Goal: Transaction & Acquisition: Purchase product/service

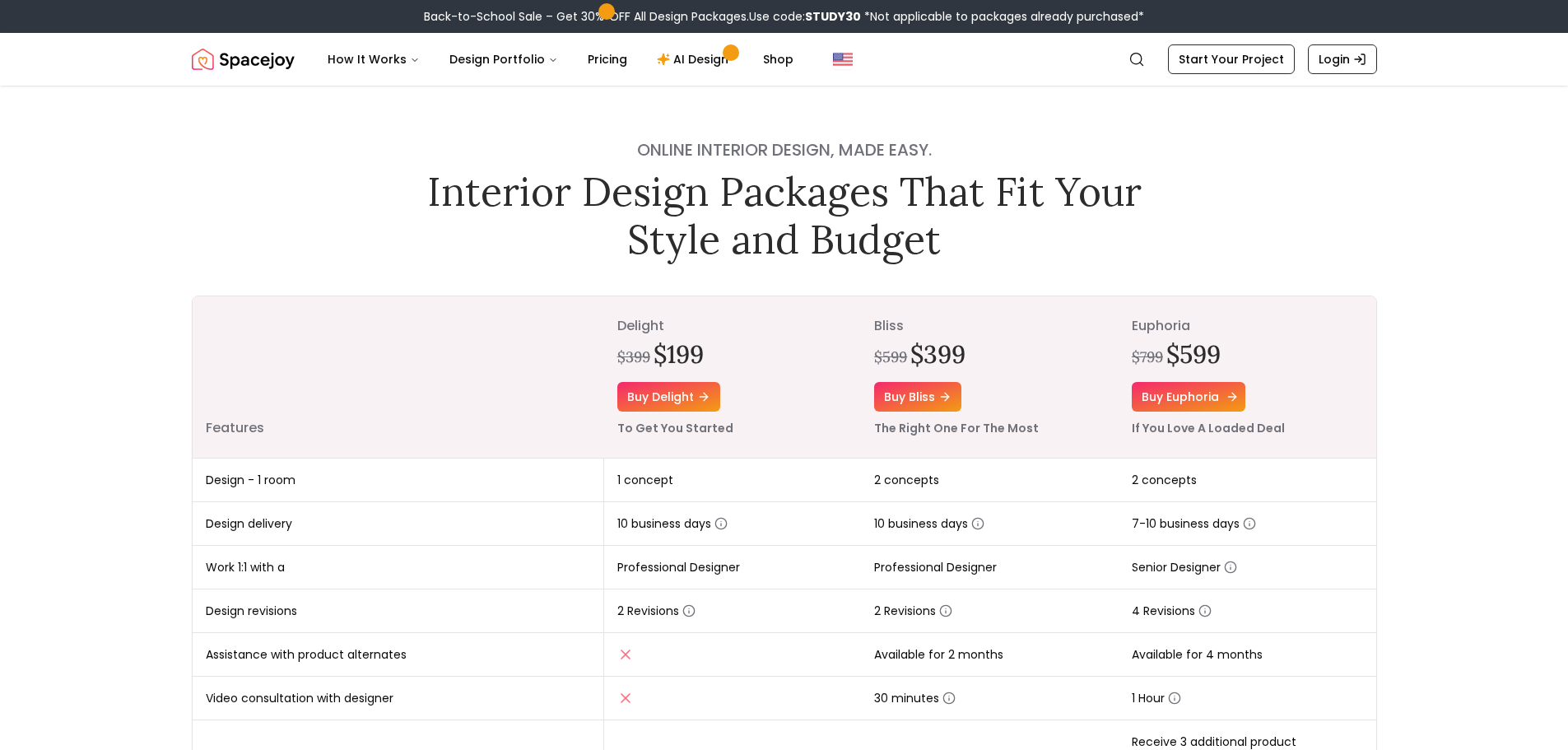
click at [1181, 393] on link "Buy euphoria" at bounding box center [1189, 397] width 114 height 29
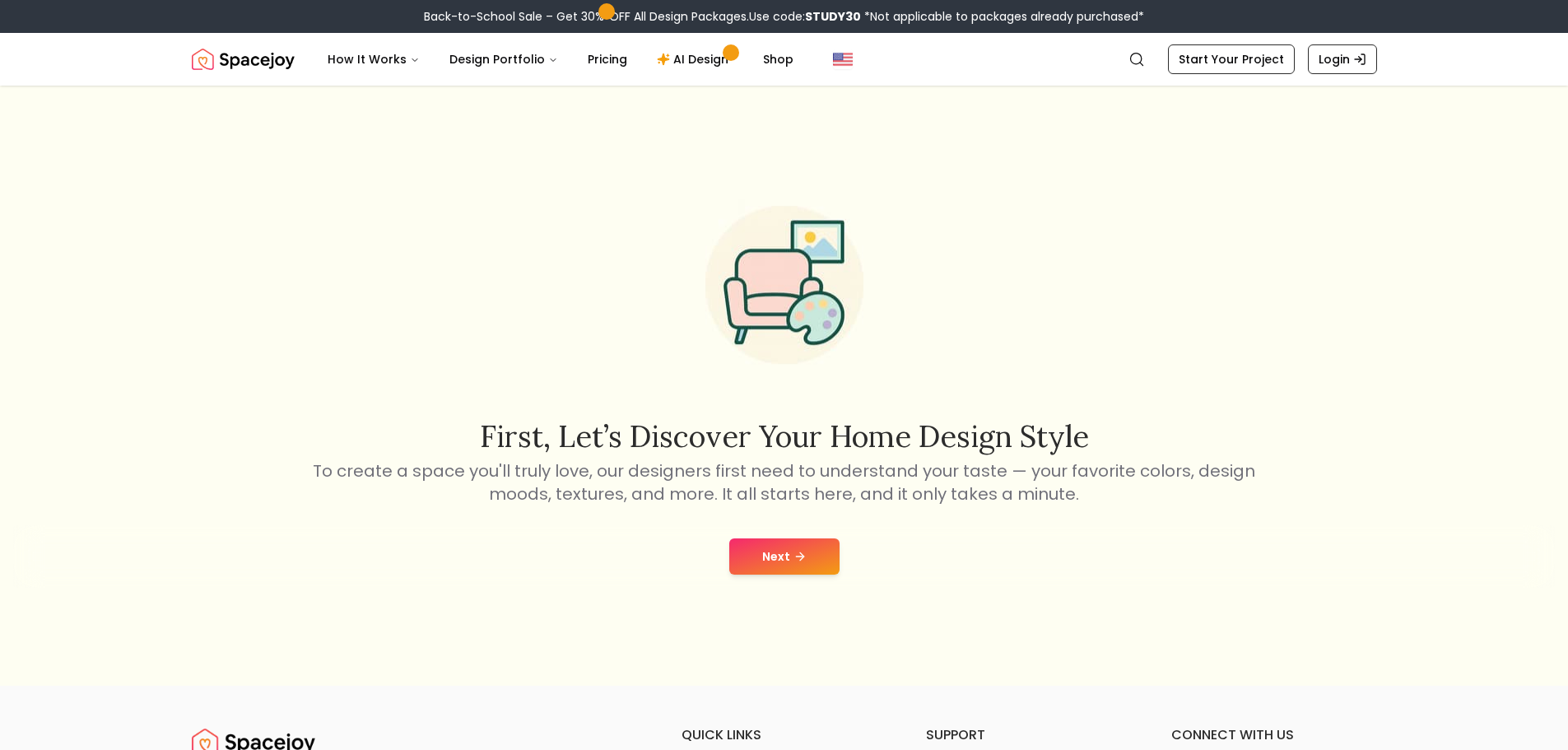
click at [774, 566] on button "Next" at bounding box center [785, 556] width 110 height 36
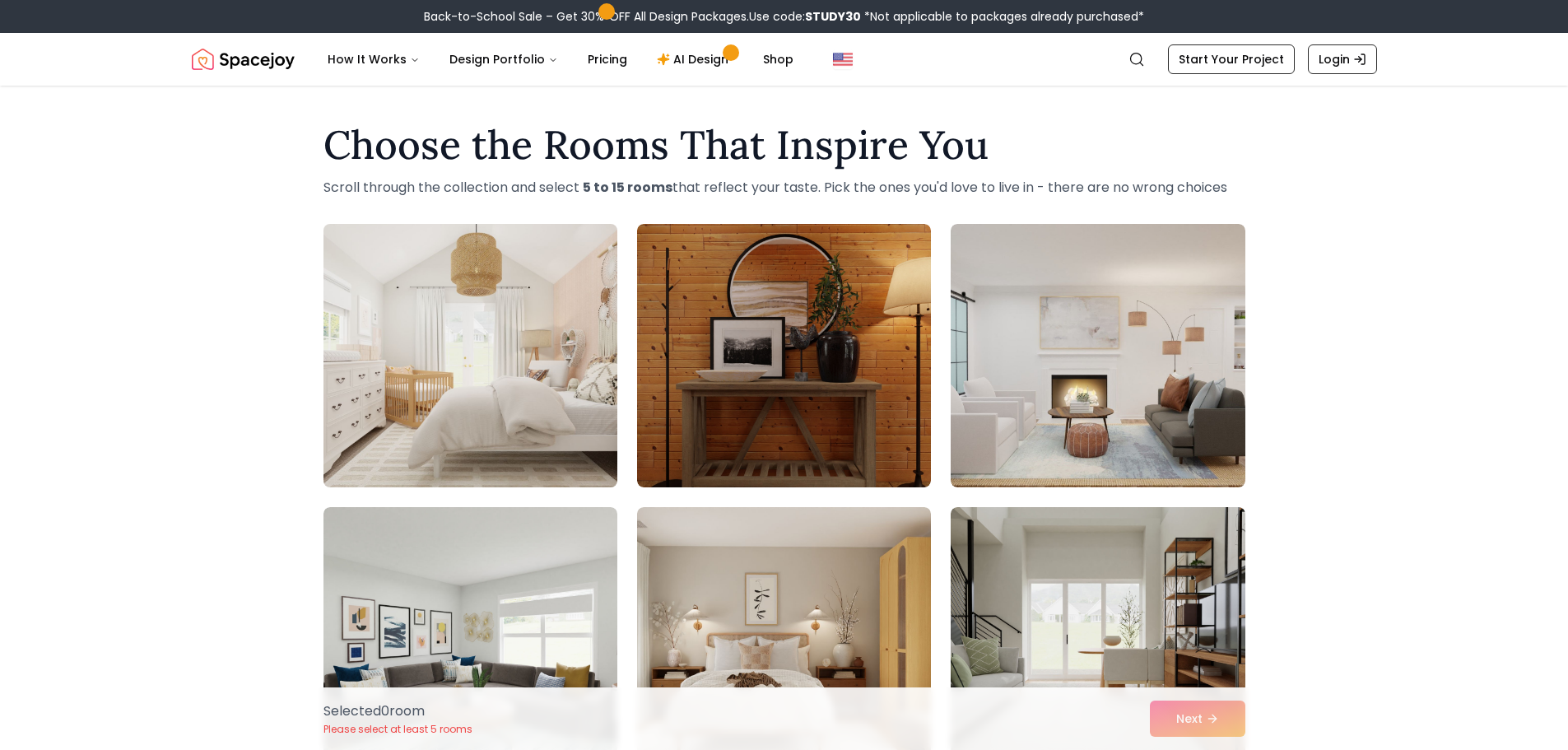
click at [535, 438] on img at bounding box center [471, 355] width 309 height 277
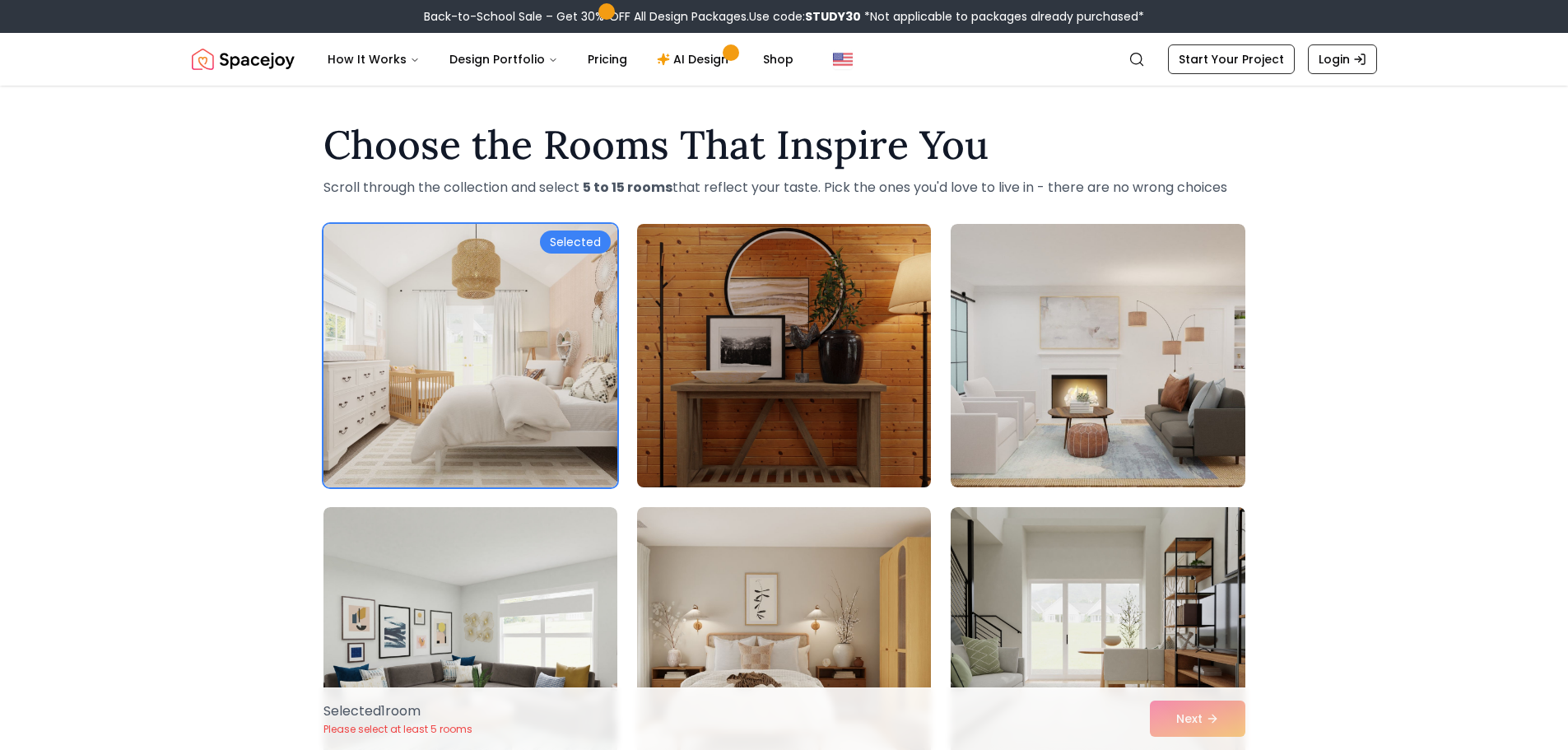
click at [912, 392] on img at bounding box center [784, 355] width 309 height 277
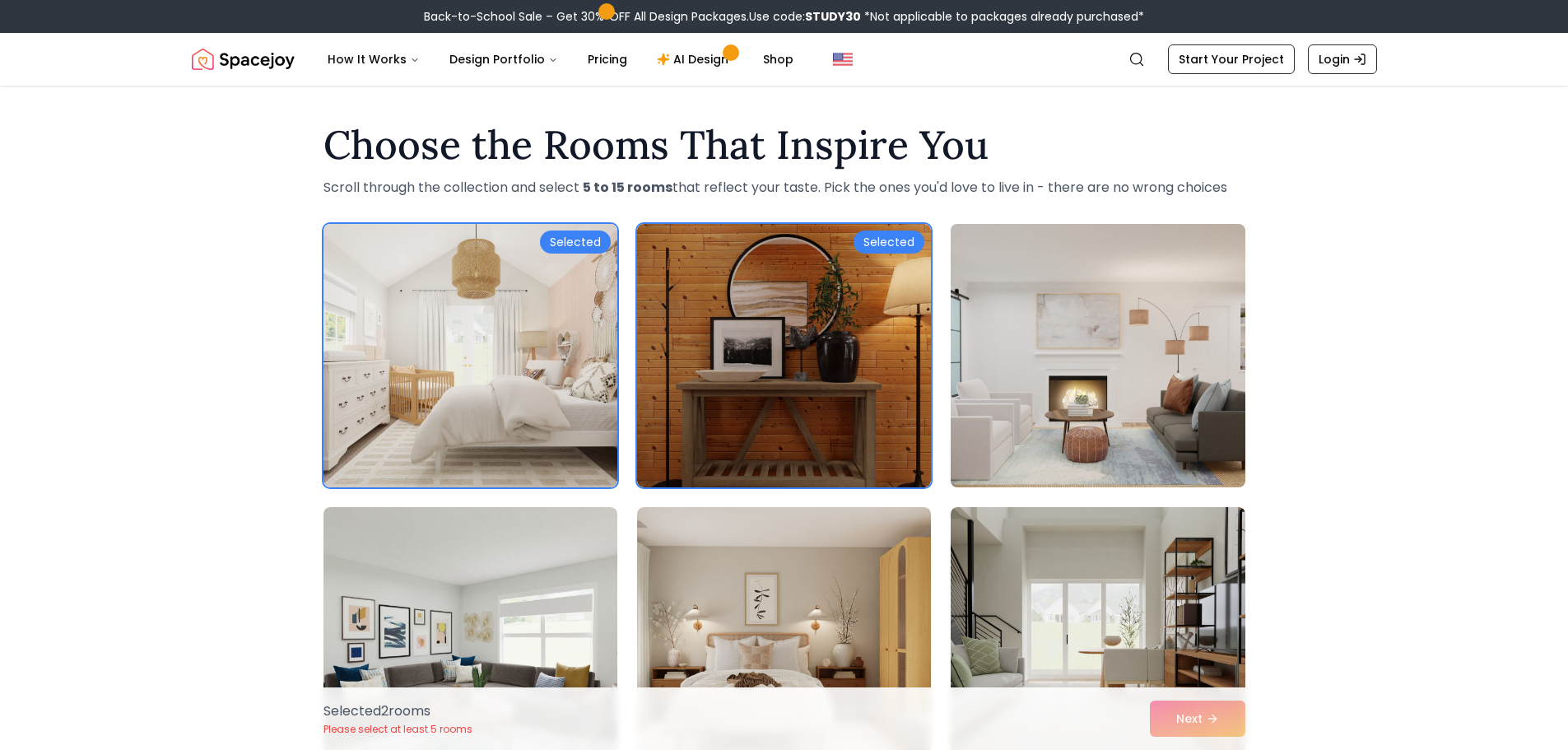
click at [1043, 392] on img at bounding box center [1097, 355] width 309 height 277
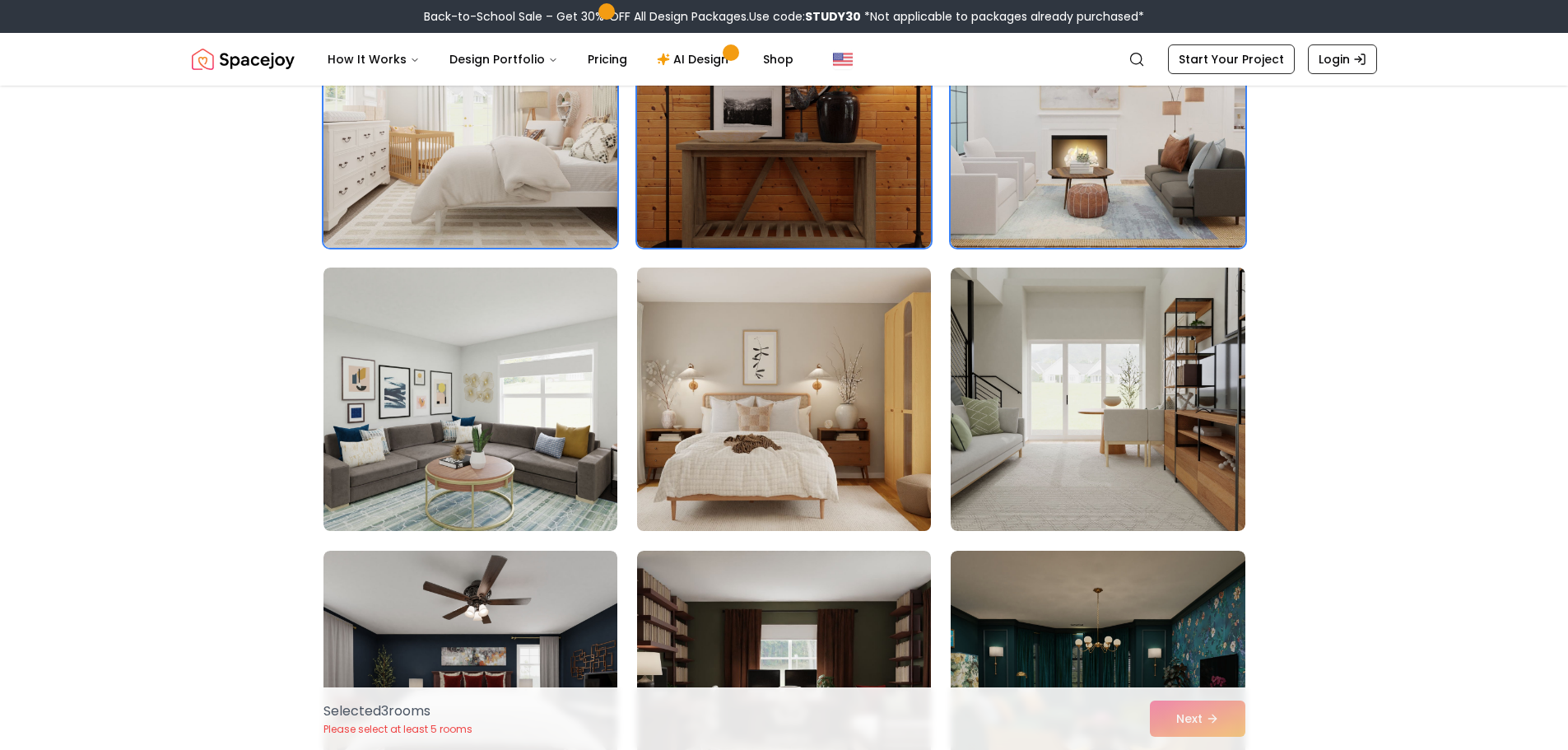
scroll to position [247, 0]
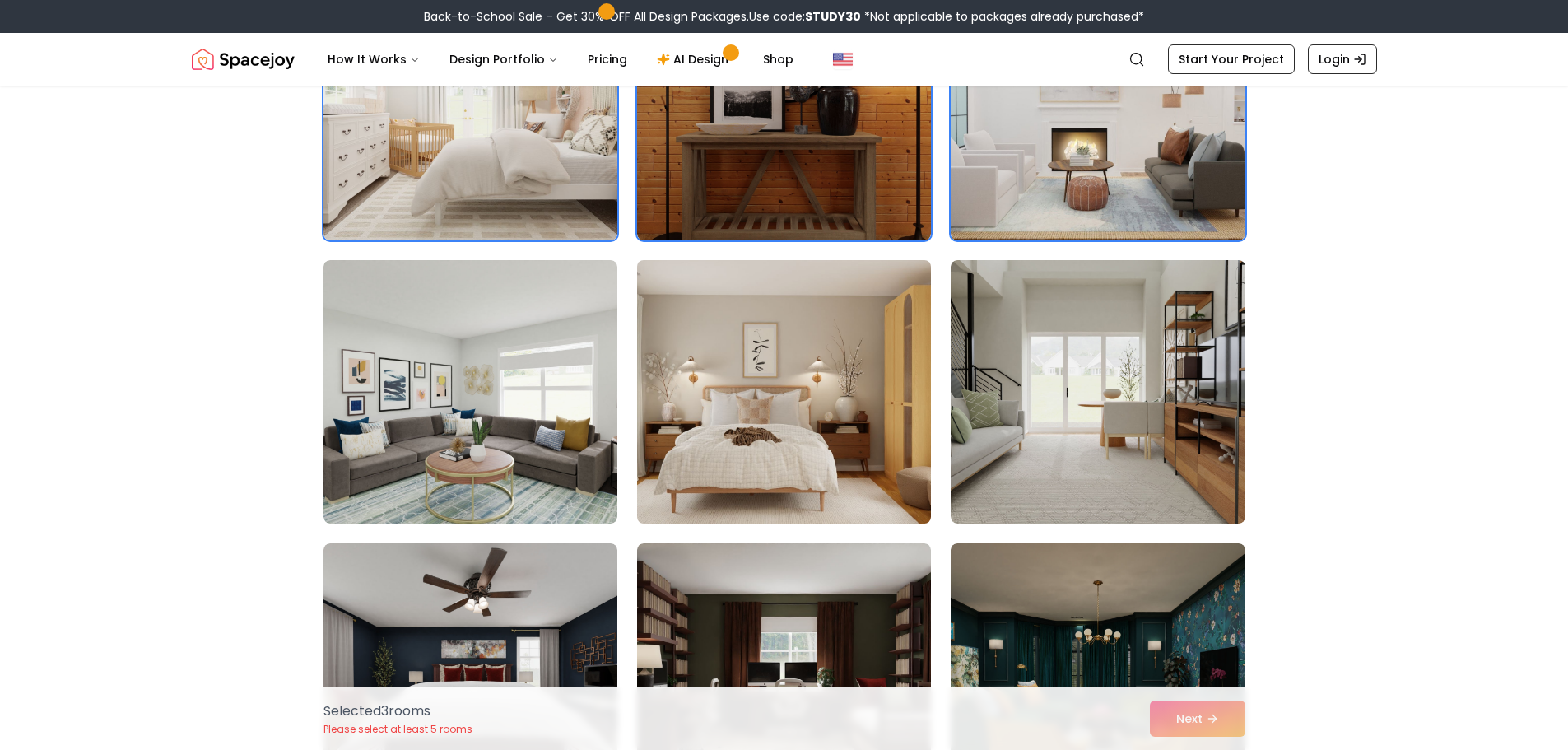
click at [816, 438] on img at bounding box center [784, 392] width 309 height 277
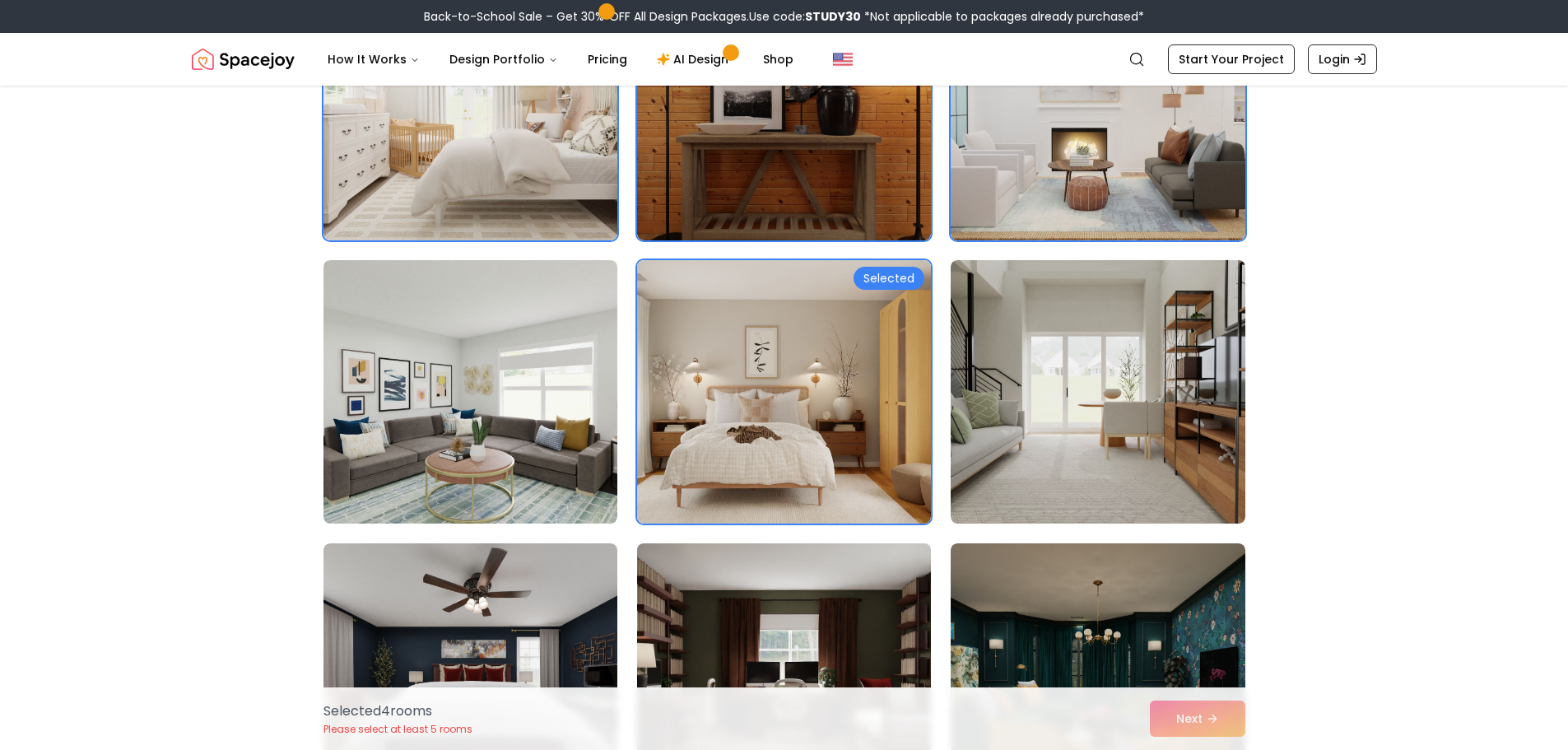
click at [796, 562] on img at bounding box center [784, 675] width 309 height 277
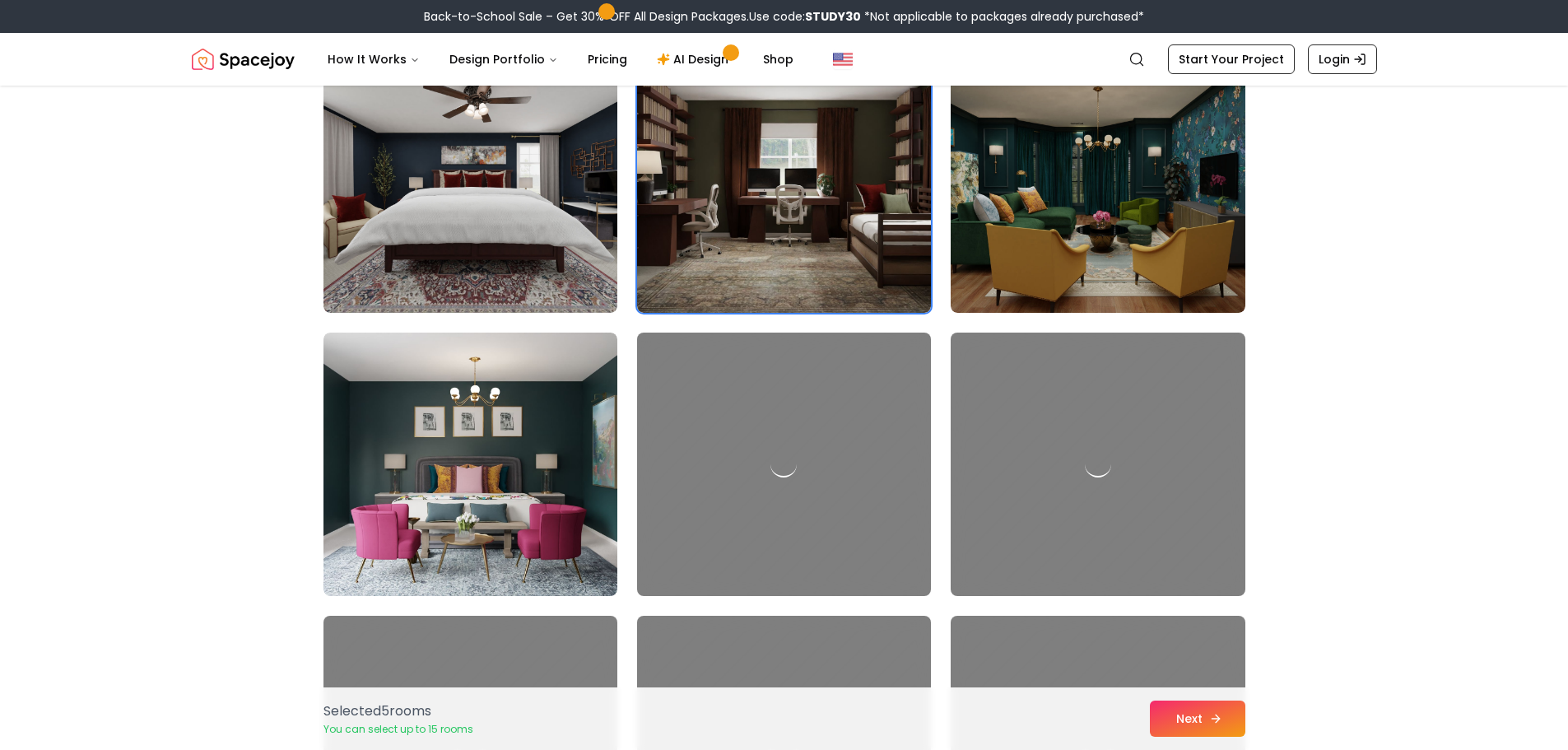
click at [1183, 720] on button "Next" at bounding box center [1198, 718] width 96 height 36
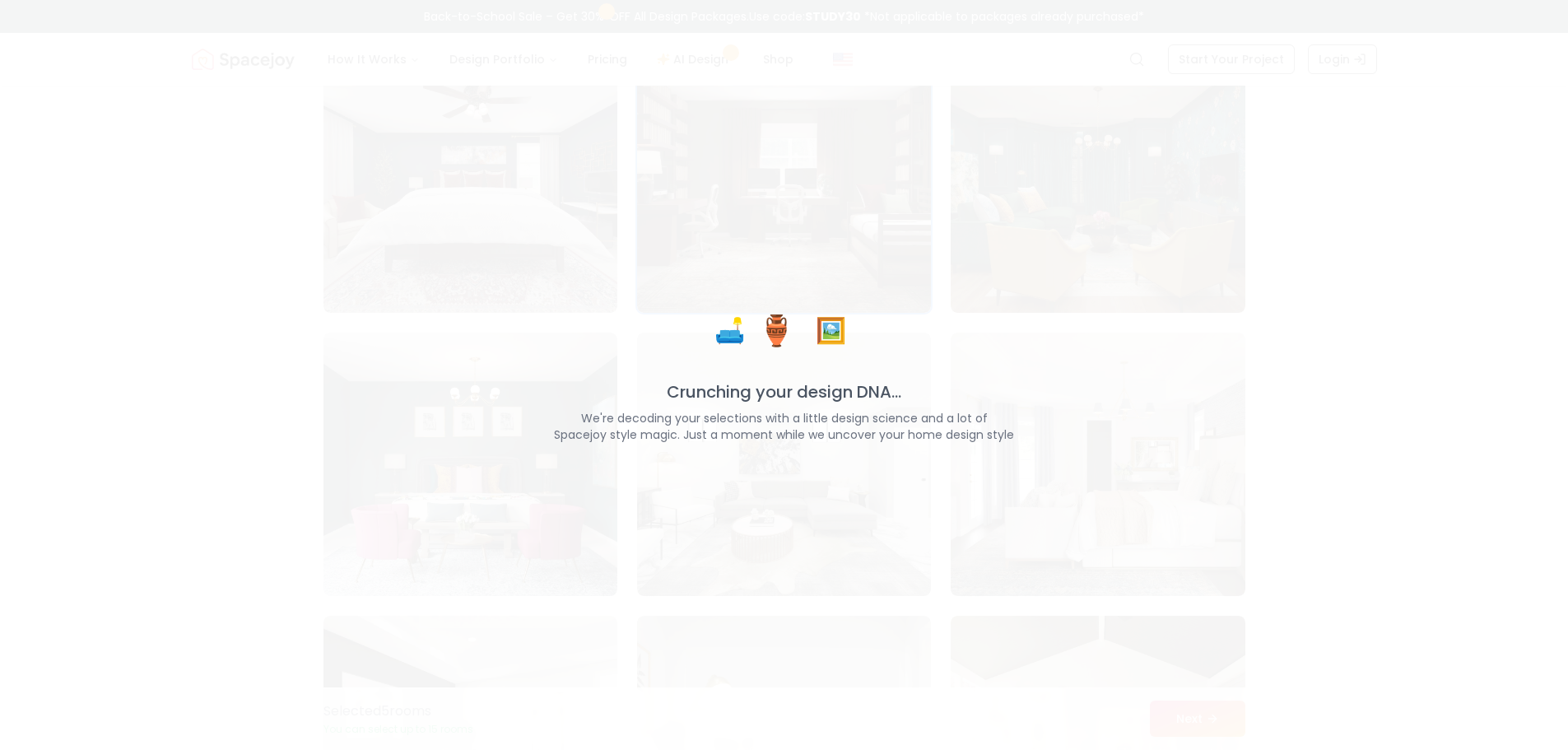
scroll to position [741, 0]
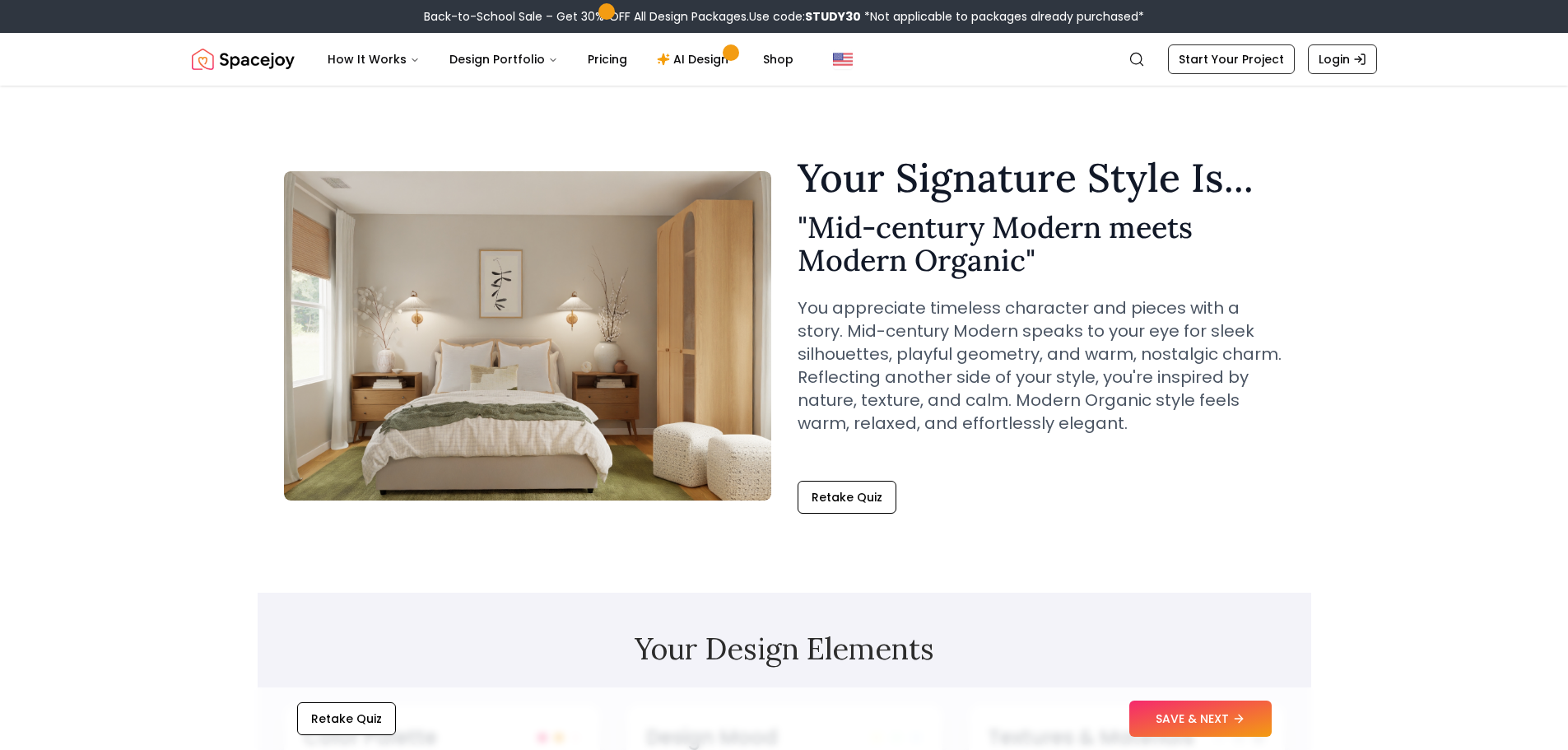
scroll to position [412, 0]
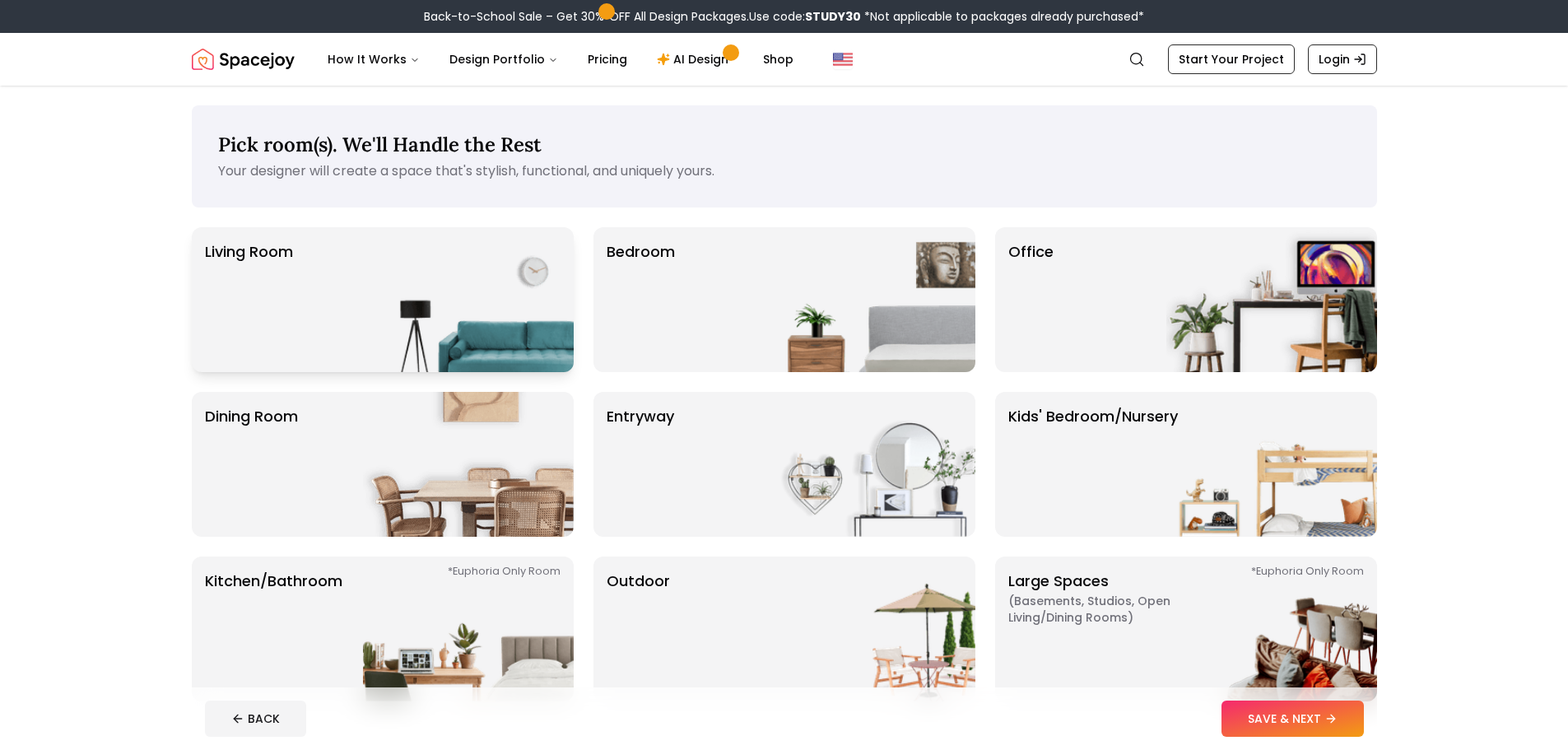
click at [446, 318] on img at bounding box center [468, 300] width 210 height 145
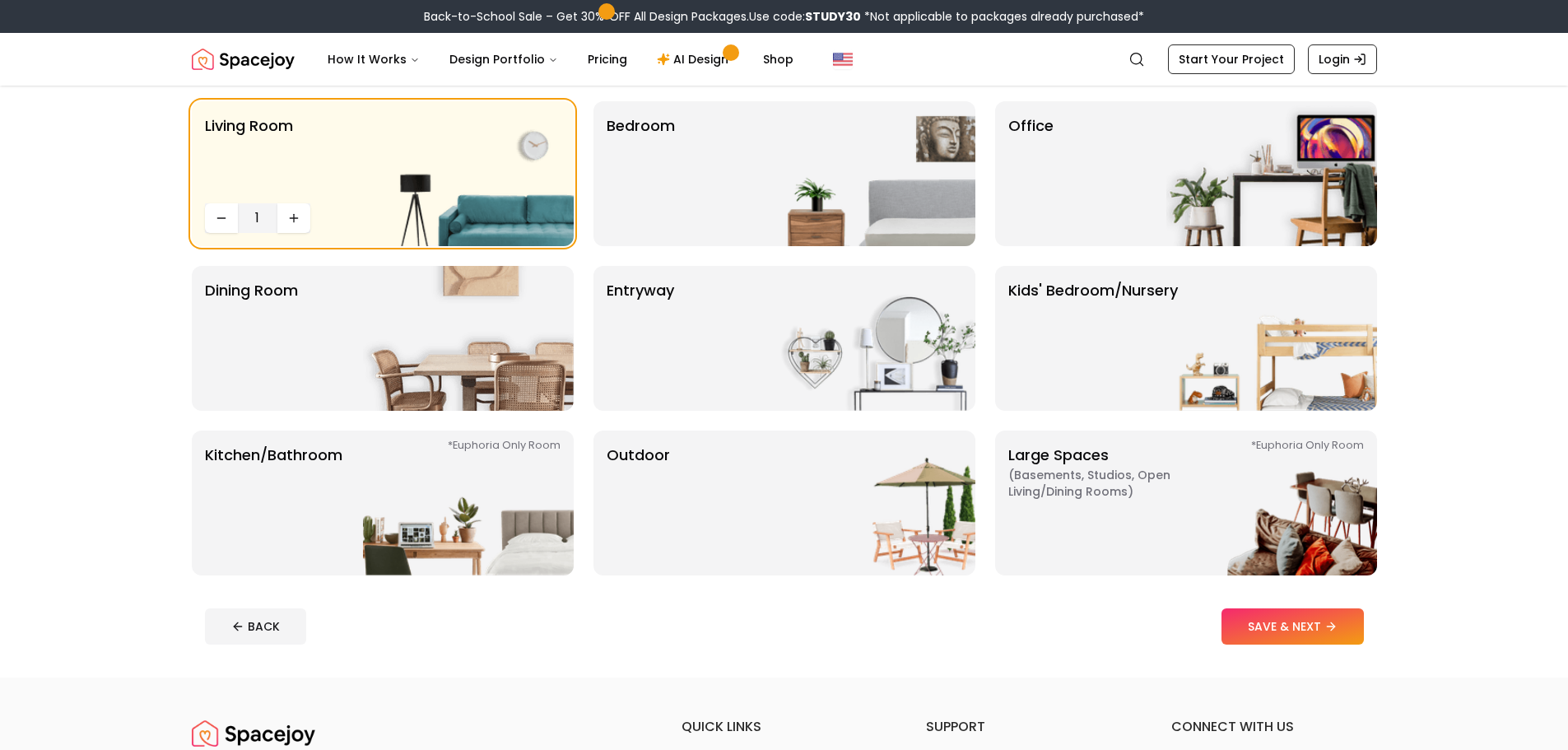
scroll to position [247, 0]
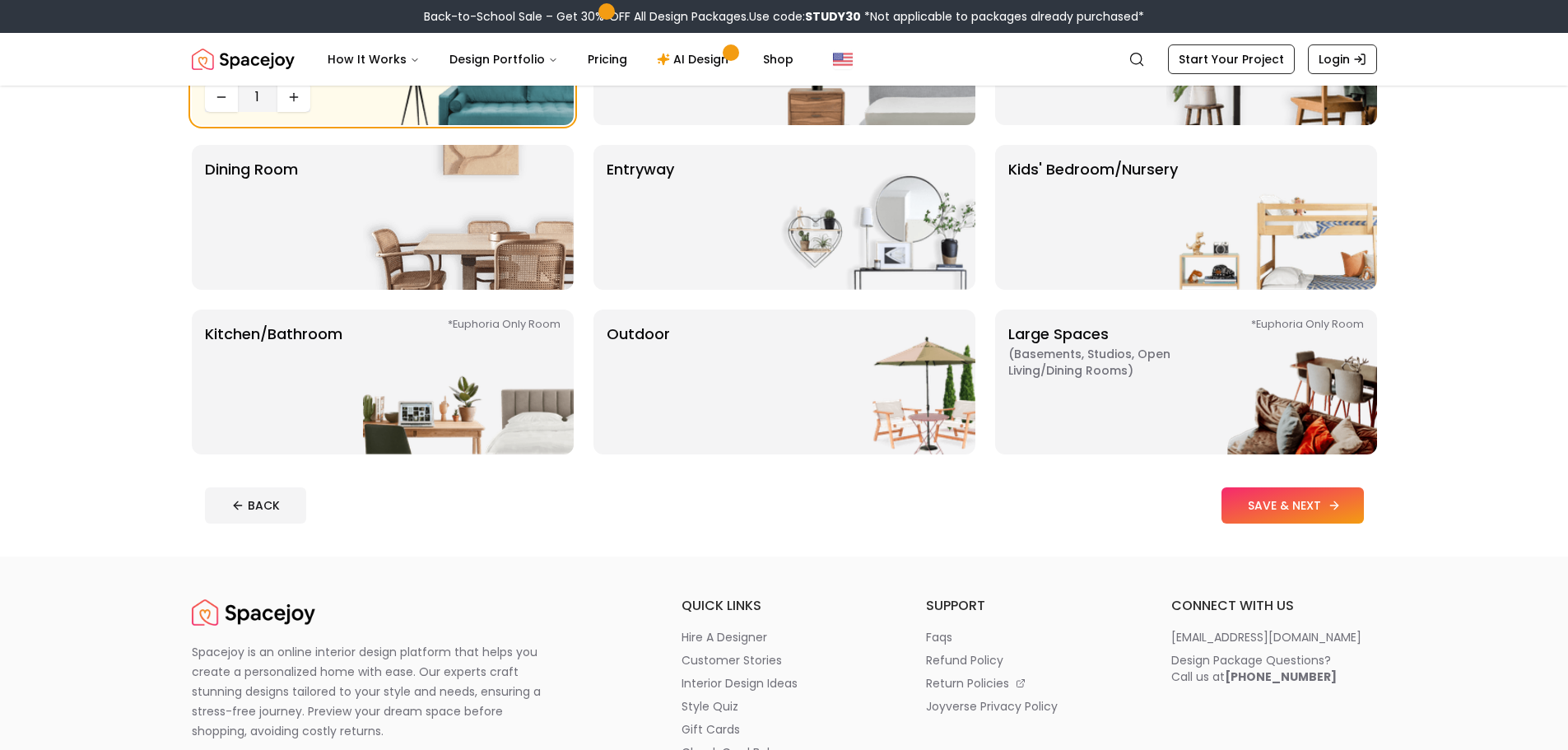
click at [1264, 494] on button "SAVE & NEXT" at bounding box center [1292, 505] width 142 height 36
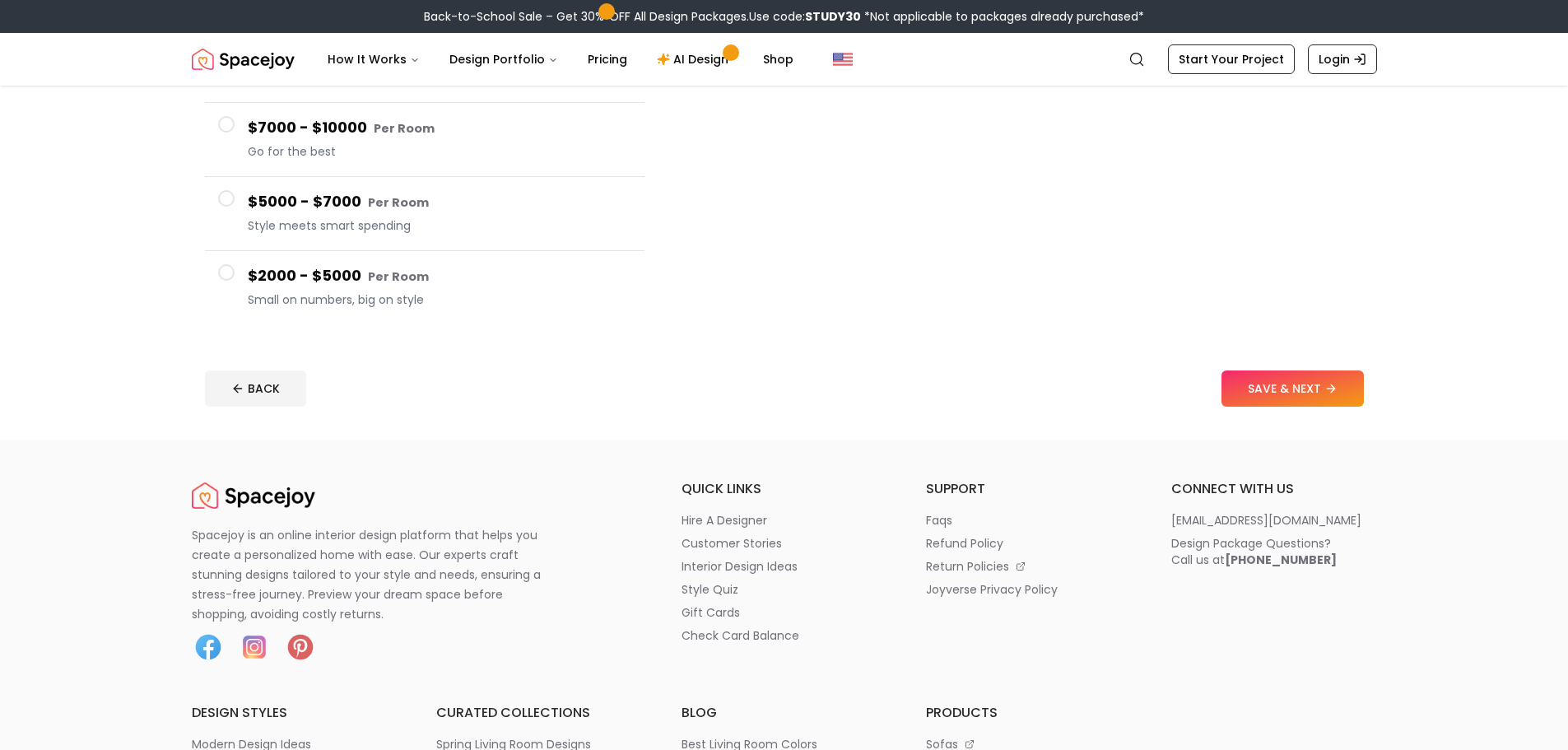
scroll to position [412, 0]
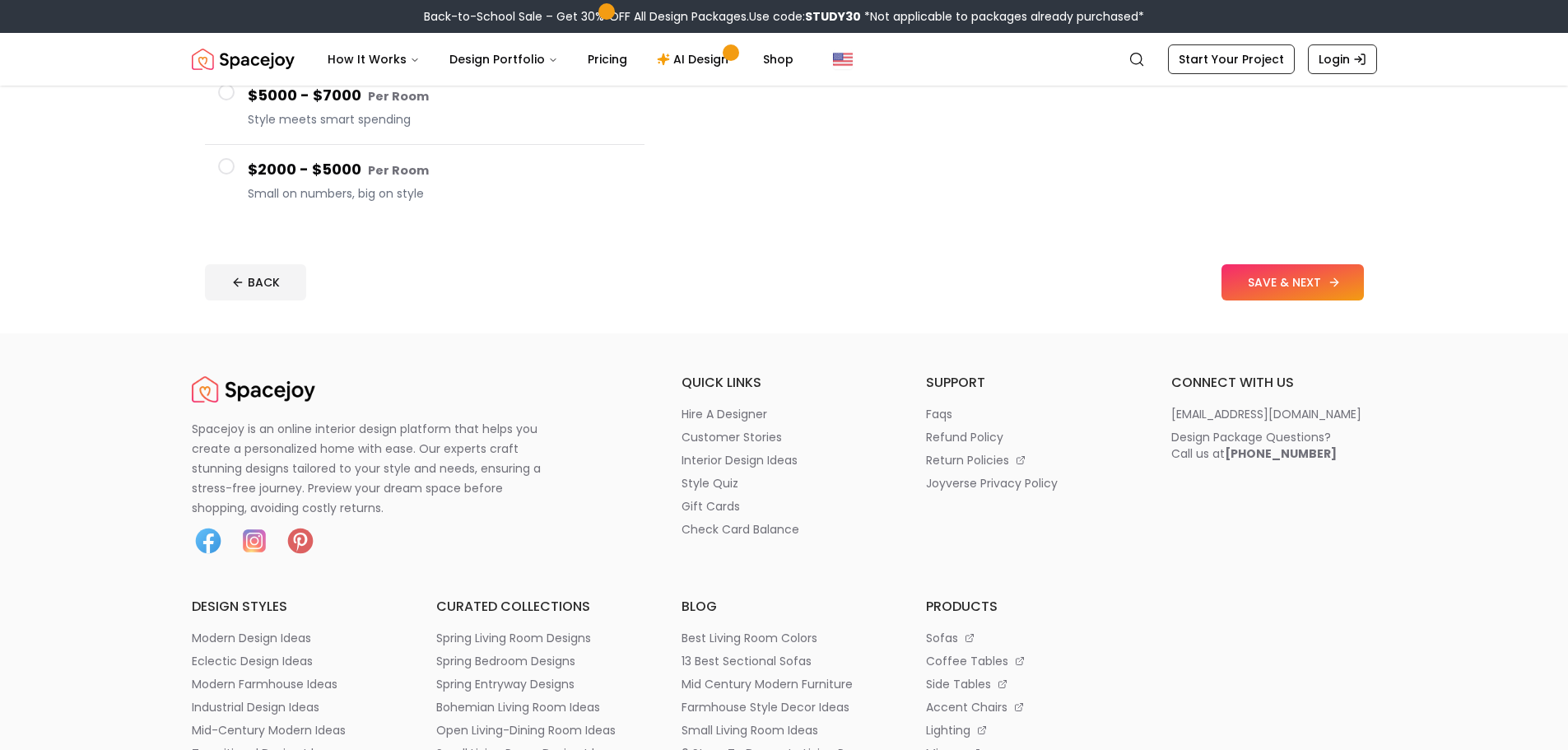
click at [1305, 291] on button "SAVE & NEXT" at bounding box center [1292, 282] width 142 height 36
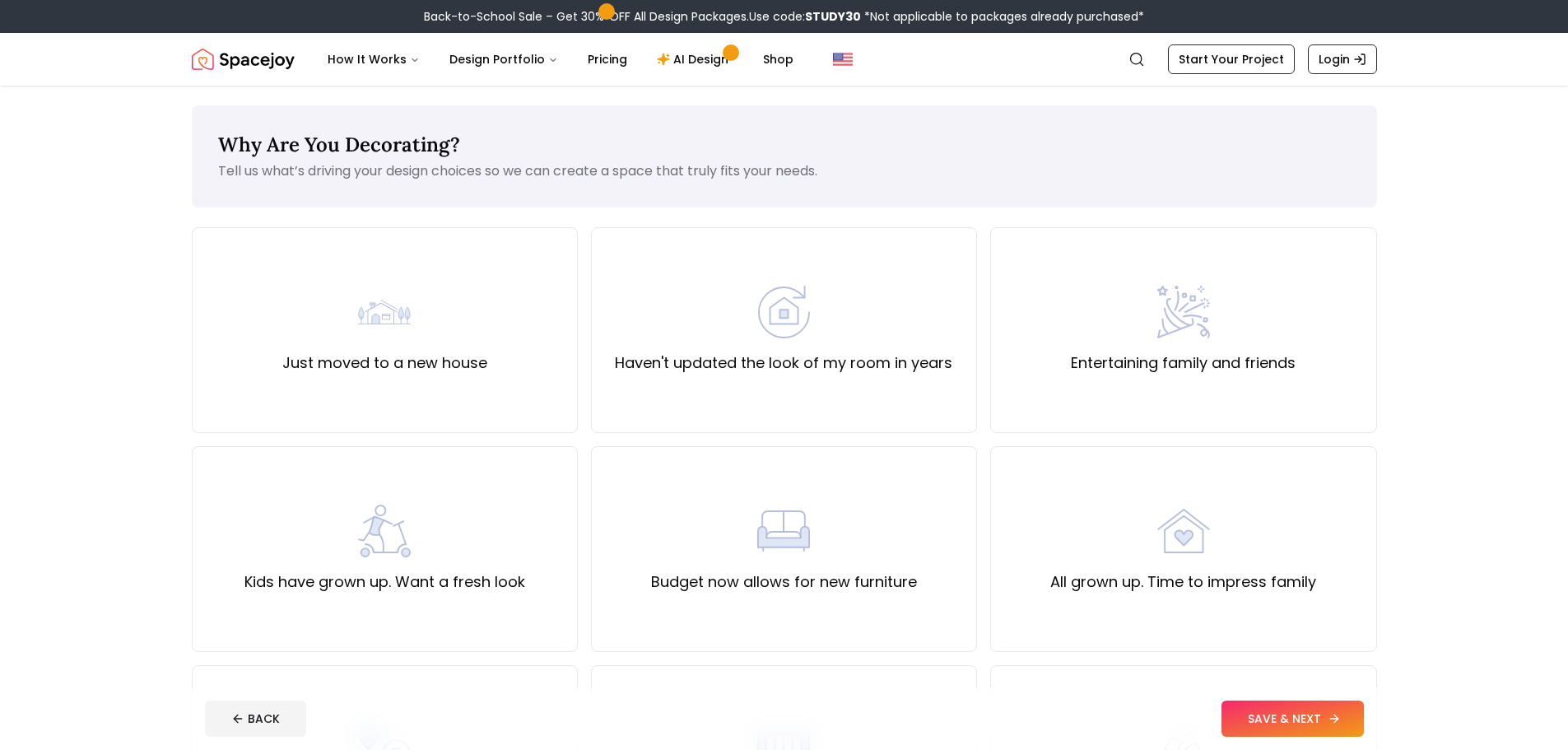
click at [1342, 719] on button "SAVE & NEXT" at bounding box center [1292, 718] width 142 height 36
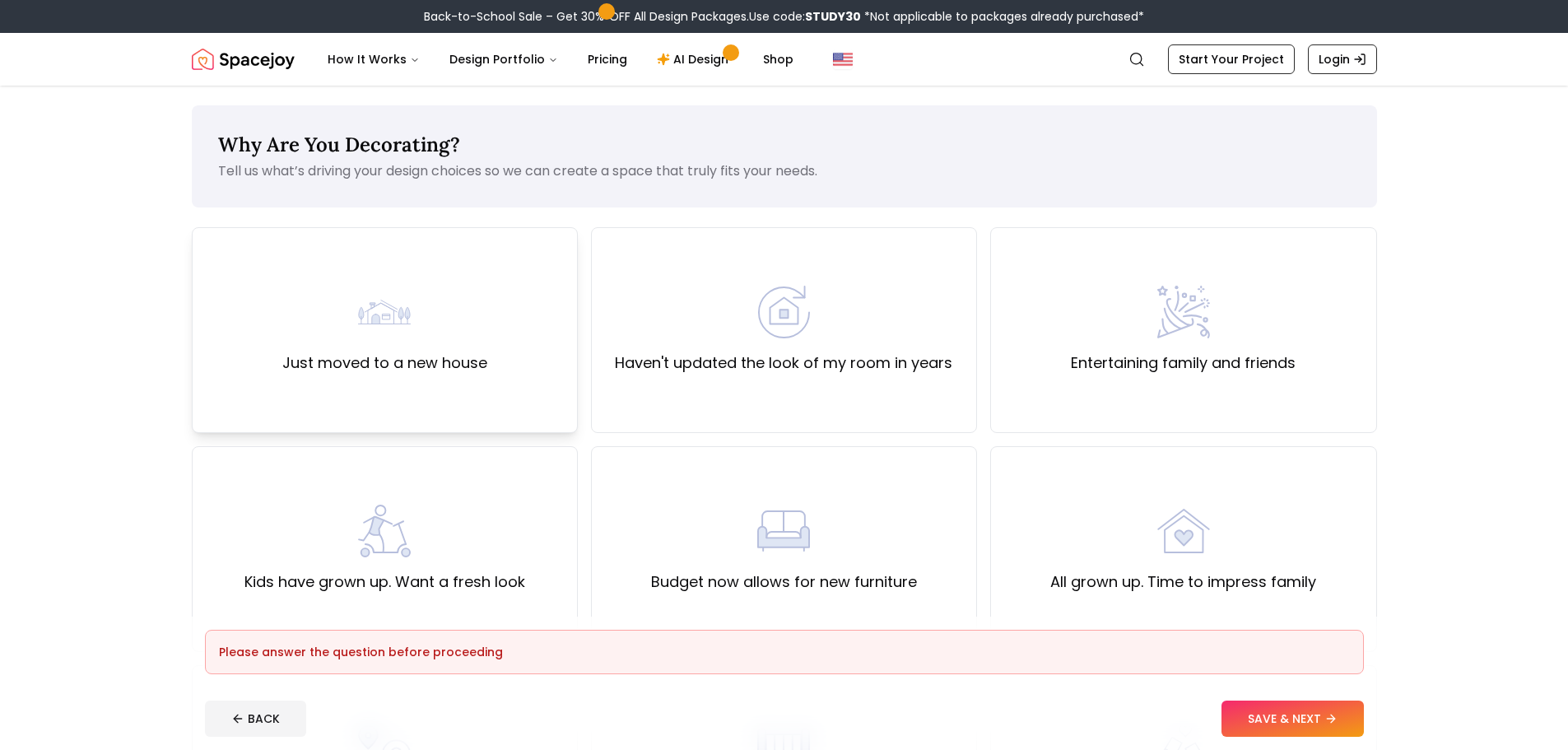
click at [342, 427] on div "Just moved to a new house" at bounding box center [385, 330] width 386 height 206
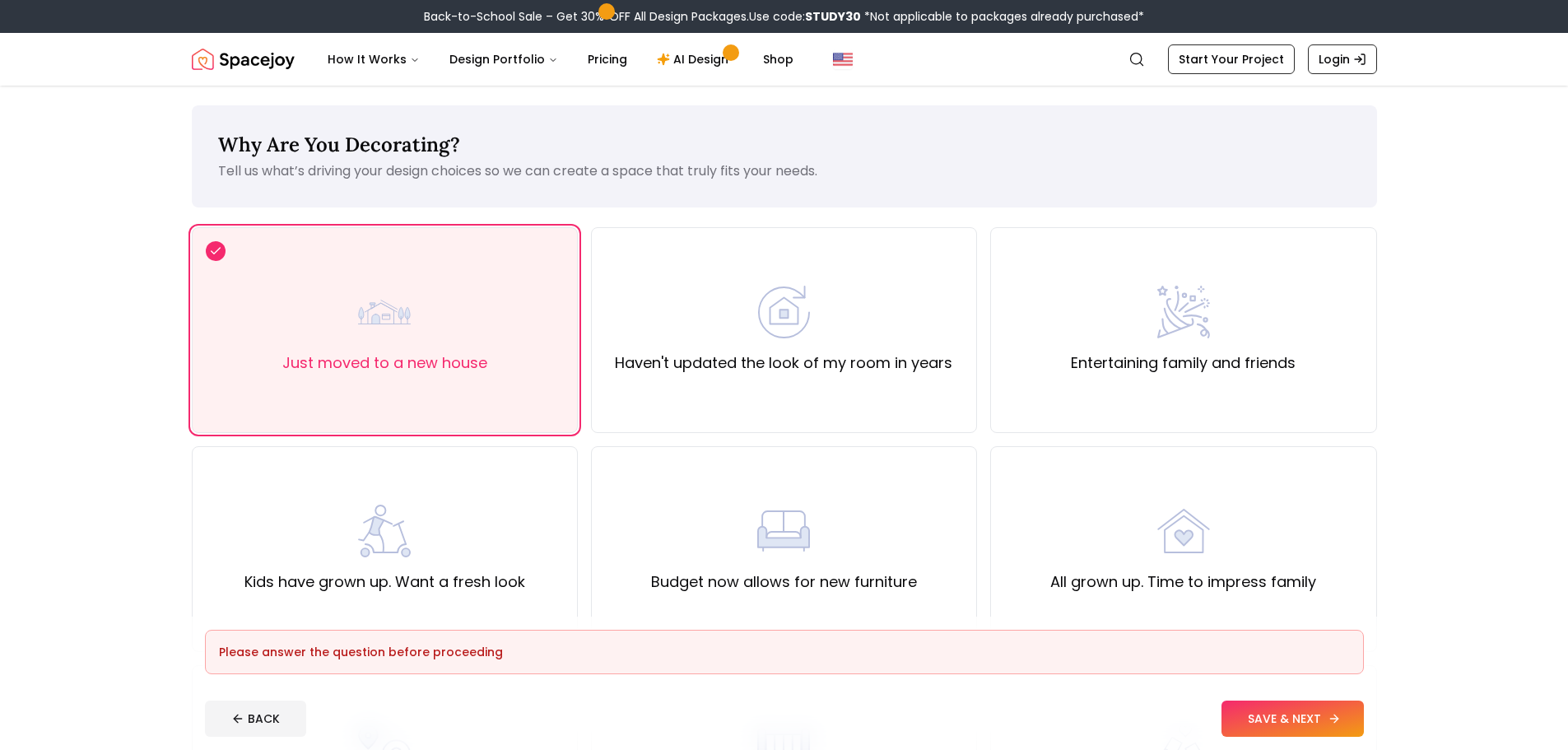
click at [1311, 729] on button "SAVE & NEXT" at bounding box center [1292, 718] width 142 height 36
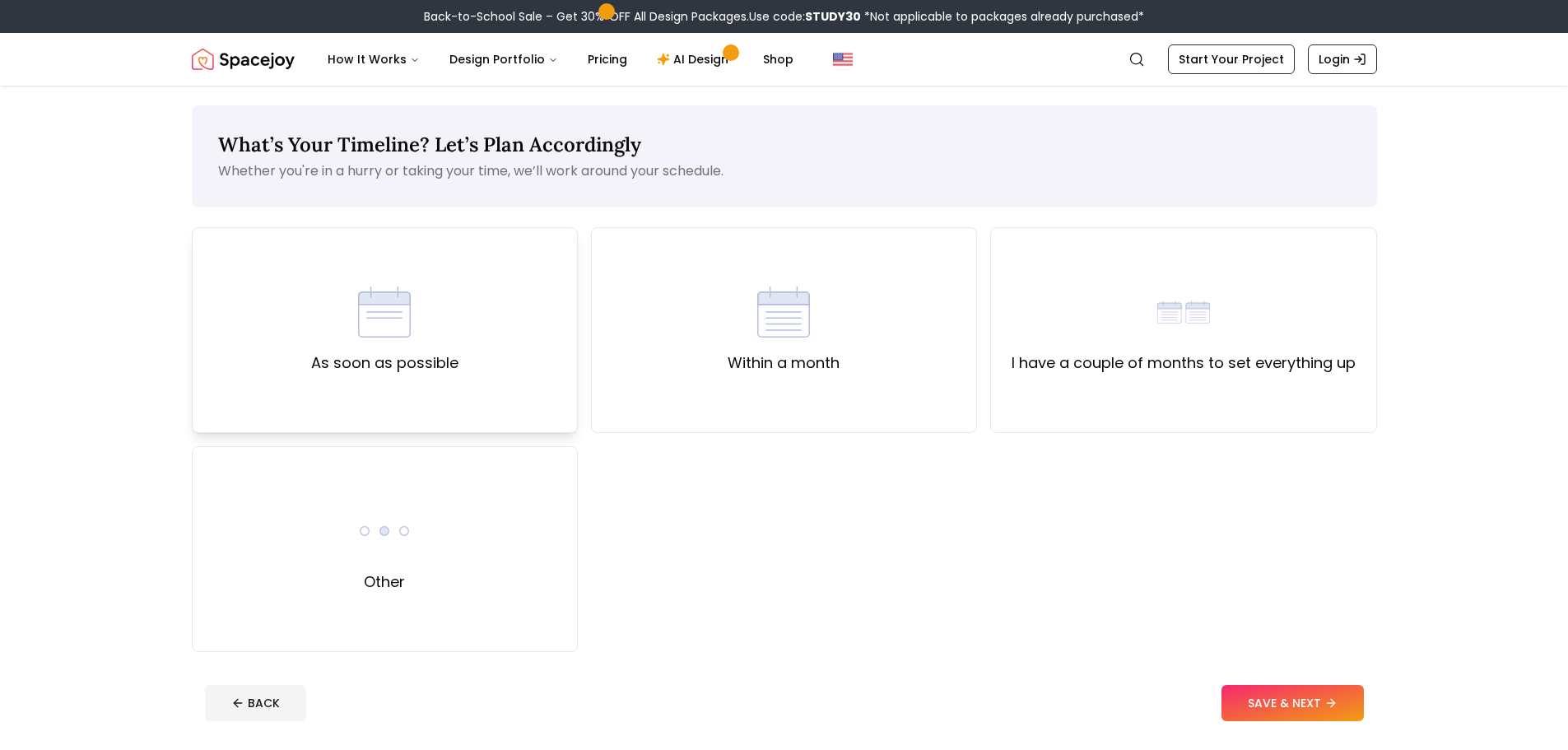
click at [491, 393] on div "As soon as possible" at bounding box center [385, 330] width 386 height 206
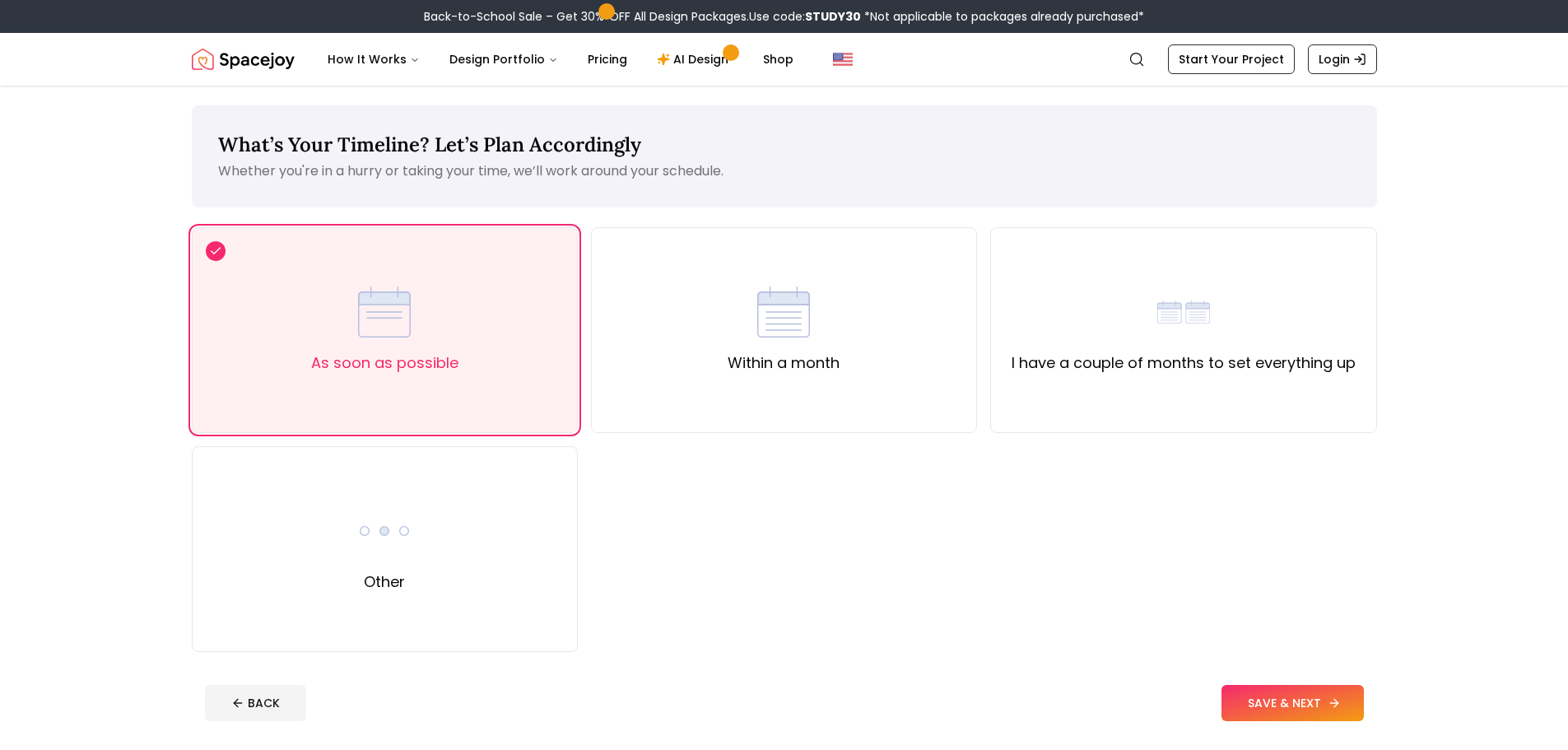
click at [1328, 698] on icon at bounding box center [1335, 703] width 13 height 13
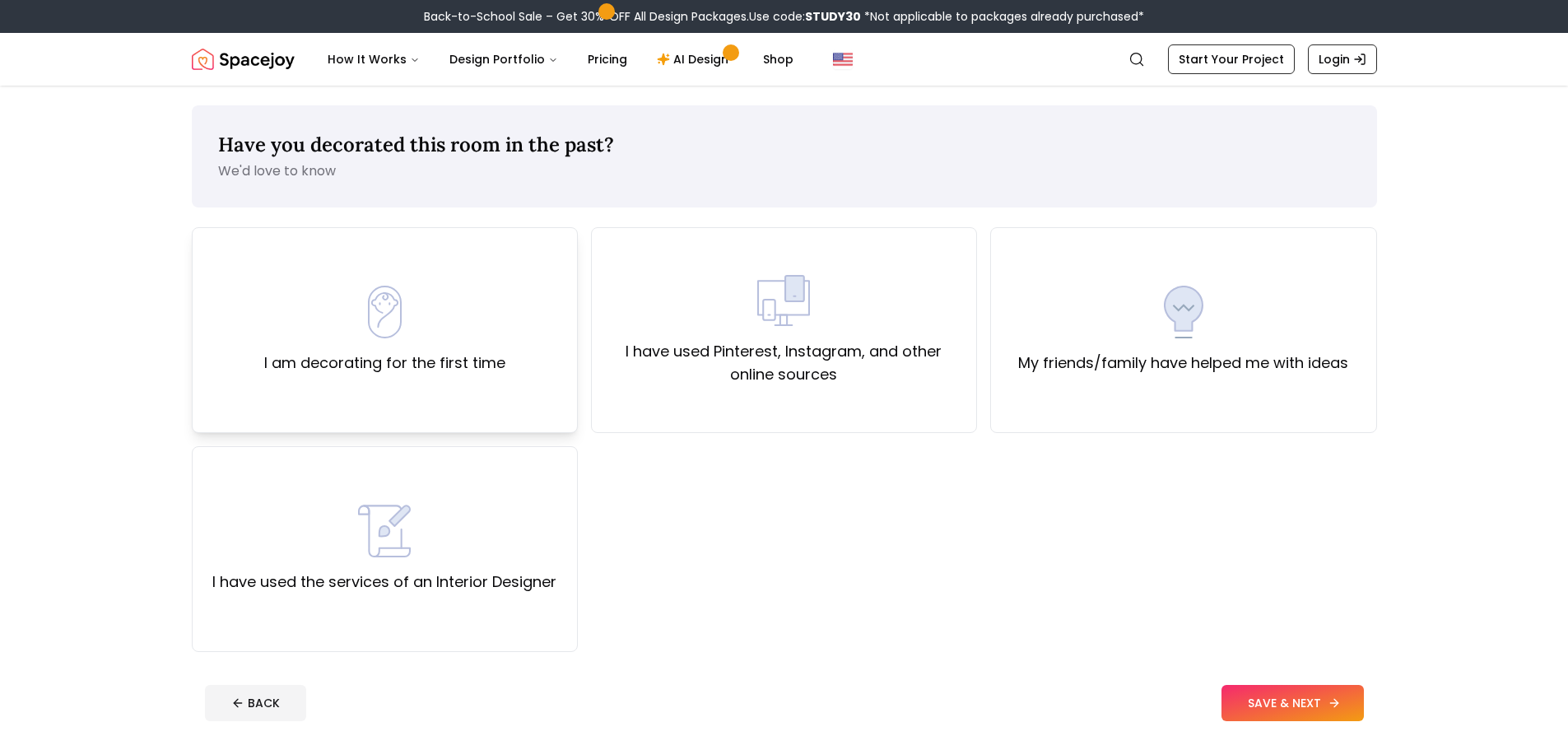
click at [460, 389] on div "I am decorating for the first time" at bounding box center [385, 330] width 386 height 206
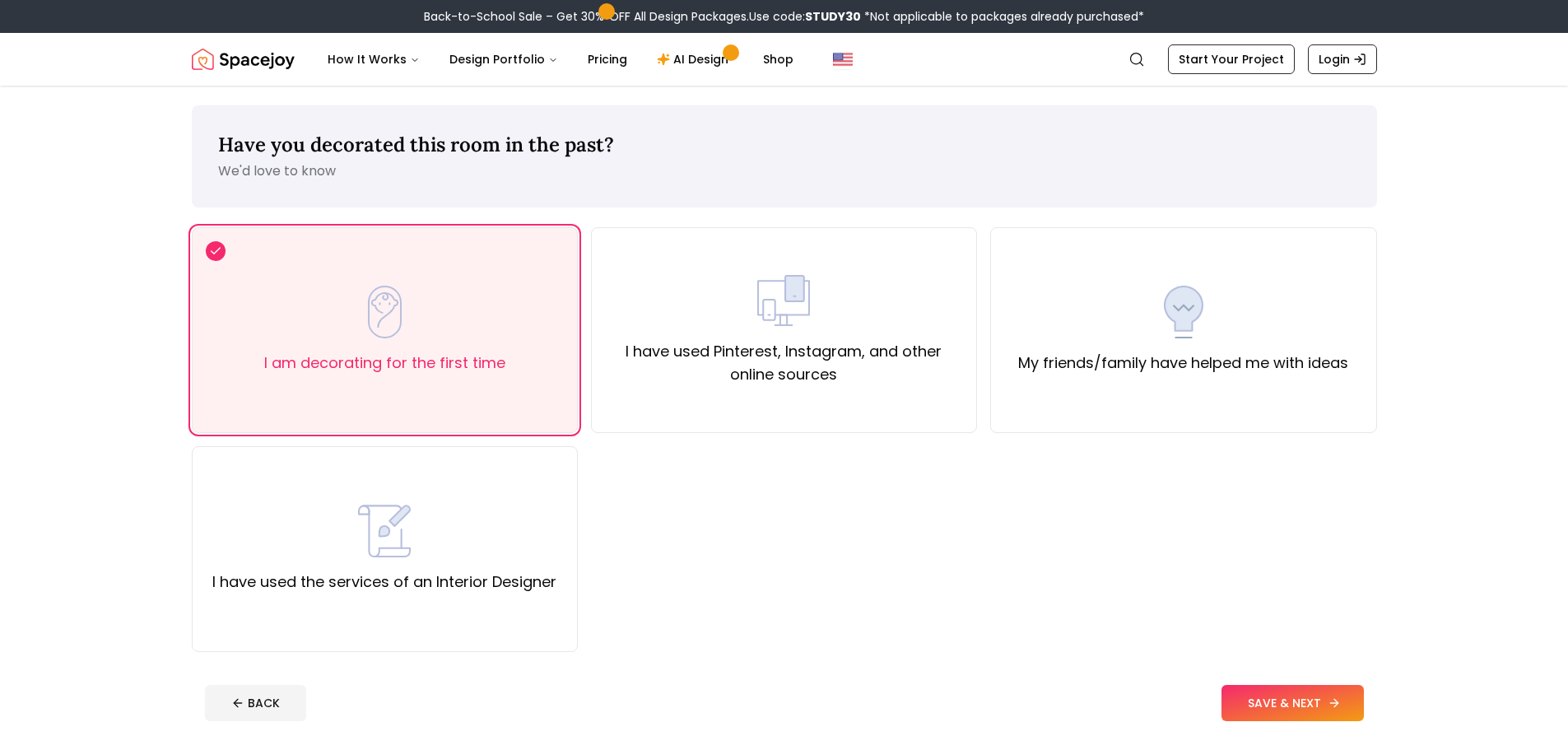
click at [1272, 694] on button "SAVE & NEXT" at bounding box center [1292, 702] width 142 height 36
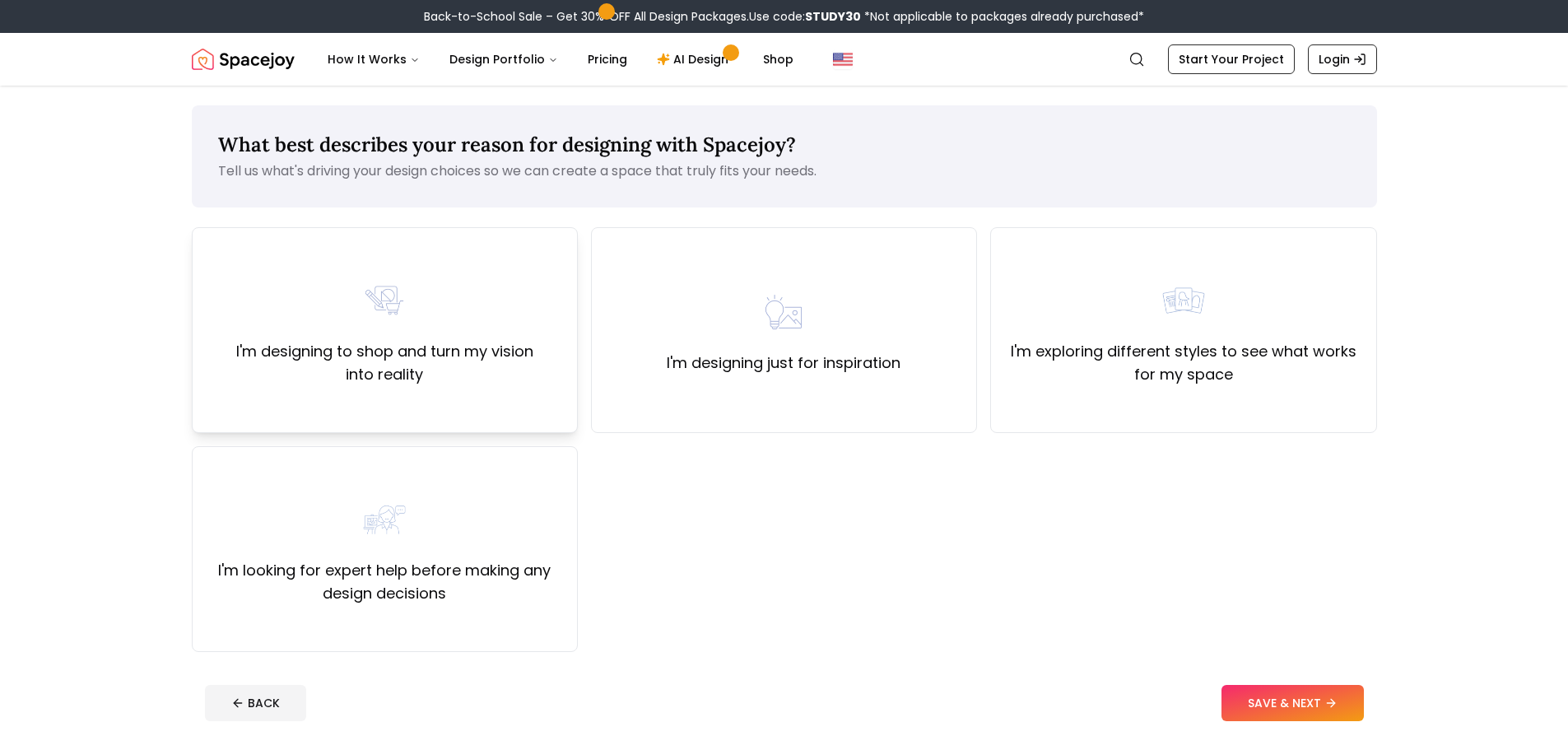
click at [449, 367] on label "I'm designing to shop and turn my vision into reality" at bounding box center [385, 363] width 358 height 46
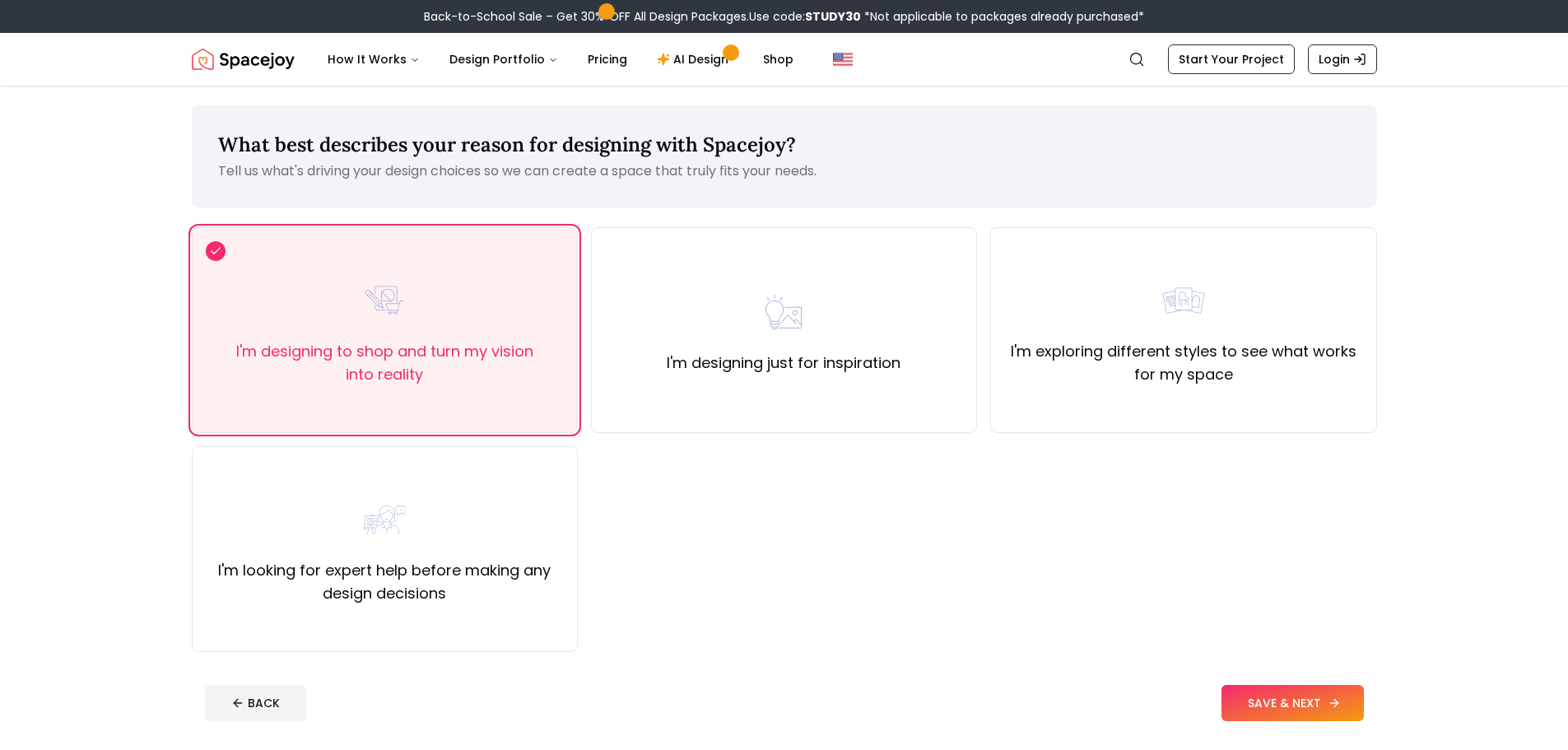
click at [1277, 694] on button "SAVE & NEXT" at bounding box center [1292, 702] width 142 height 36
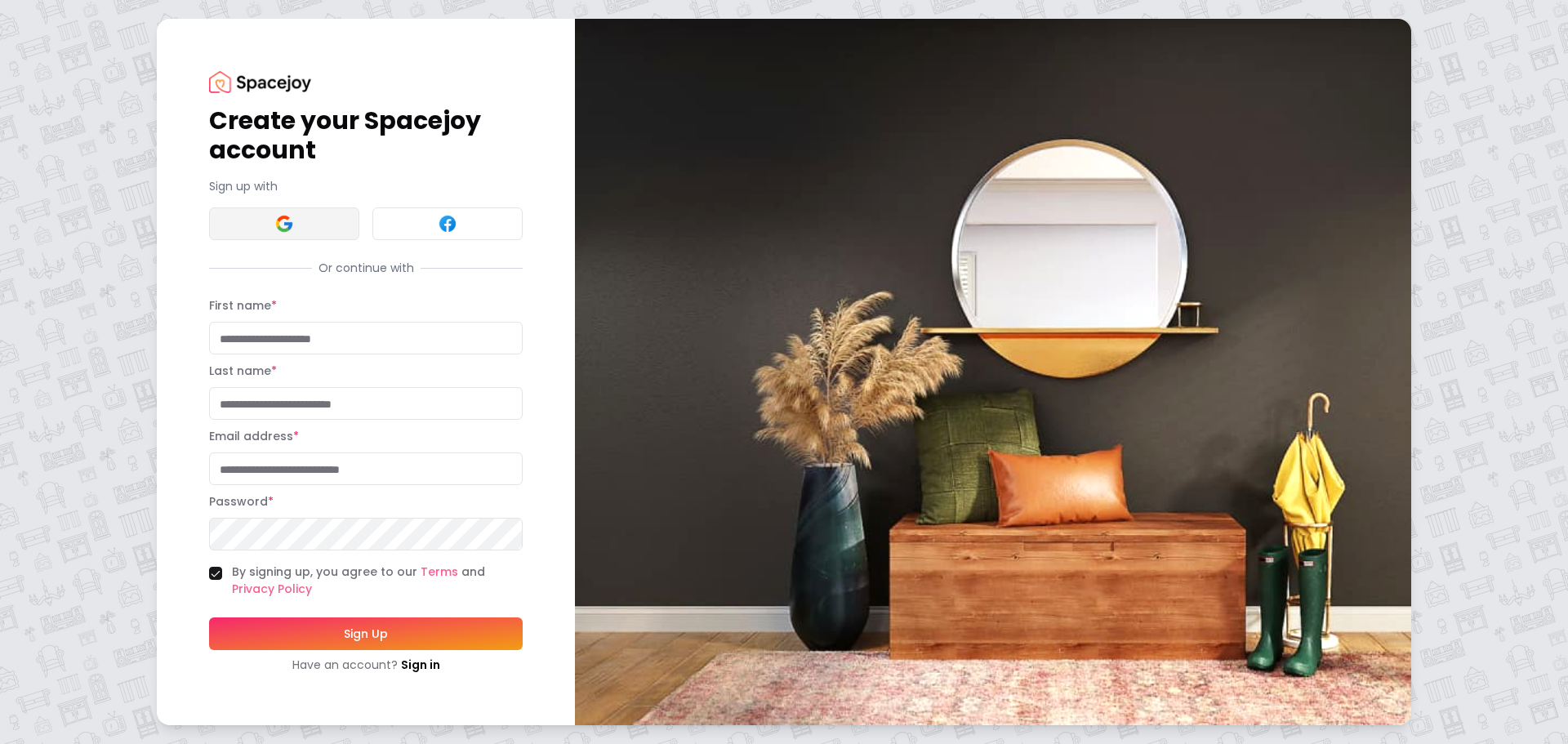
click at [266, 231] on button at bounding box center [284, 223] width 150 height 33
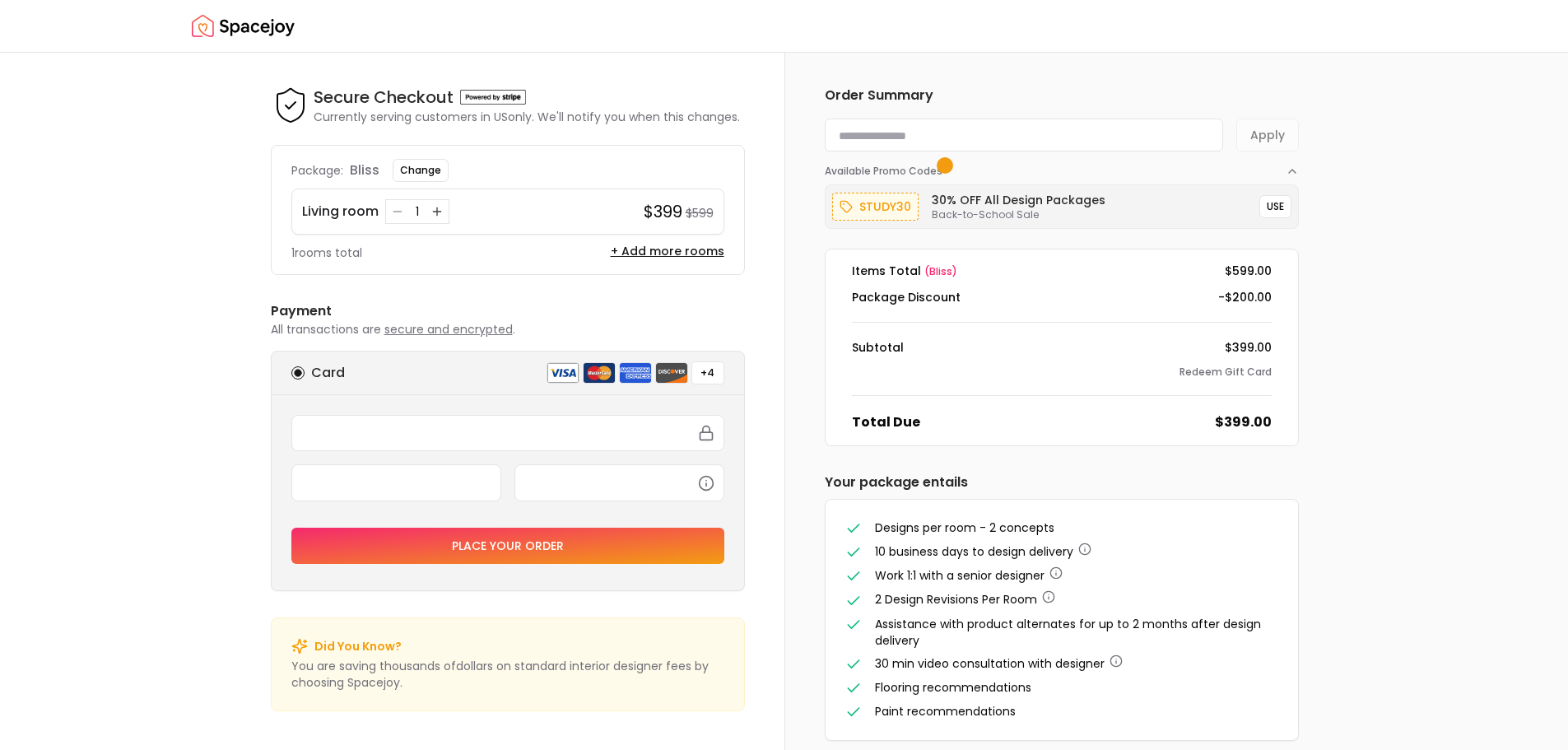
click at [1542, 558] on div "Order Summary Apply Available Promo Codes study30 30% OFF All Design Packages B…" at bounding box center [1177, 413] width 785 height 722
click at [1534, 749] on div at bounding box center [784, 750] width 1568 height 0
click at [1433, 749] on div at bounding box center [784, 750] width 1568 height 0
click at [1498, 126] on div "Order Summary Apply Available Promo Codes study30 30% OFF All Design Packages B…" at bounding box center [1177, 413] width 785 height 722
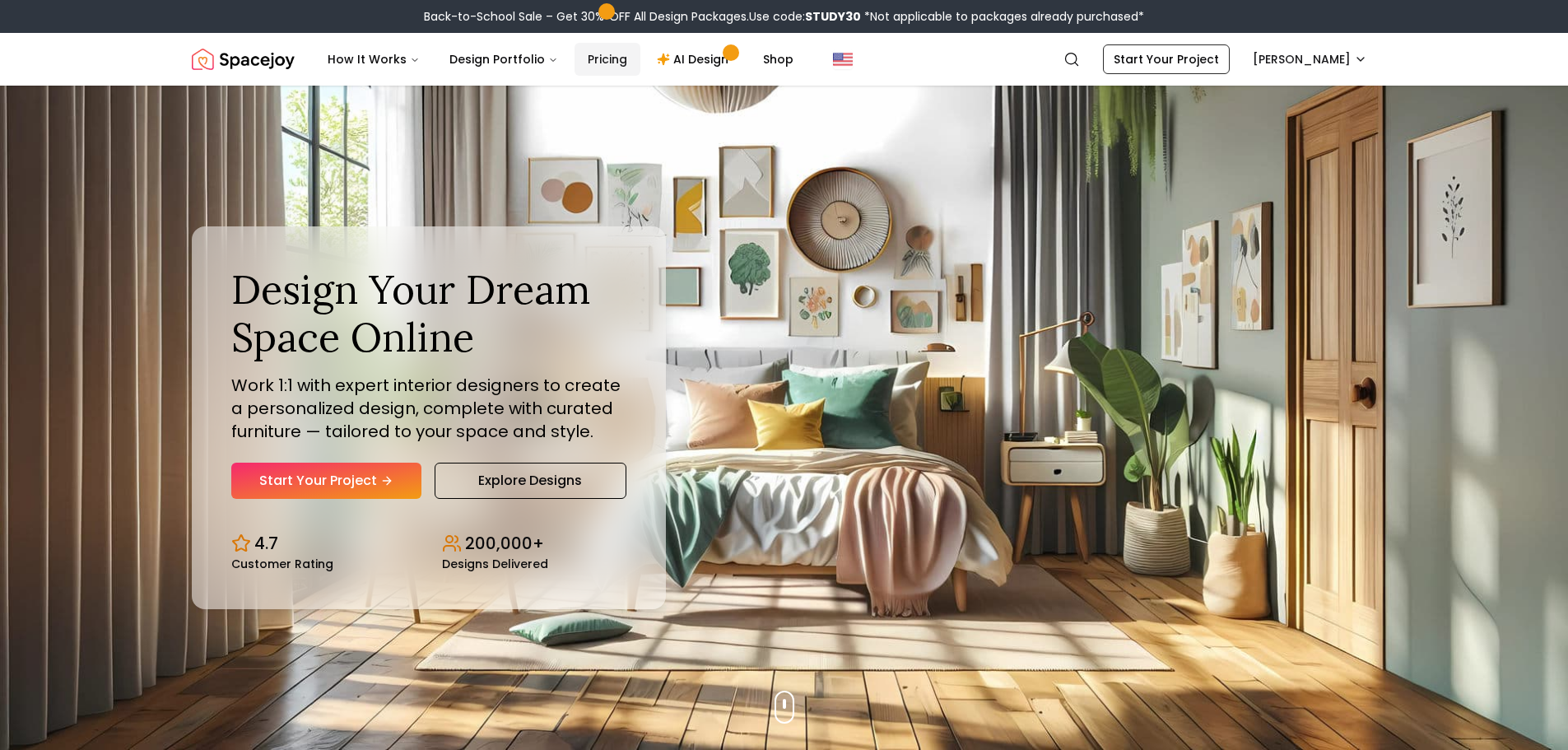
click at [610, 59] on link "Pricing" at bounding box center [608, 60] width 66 height 33
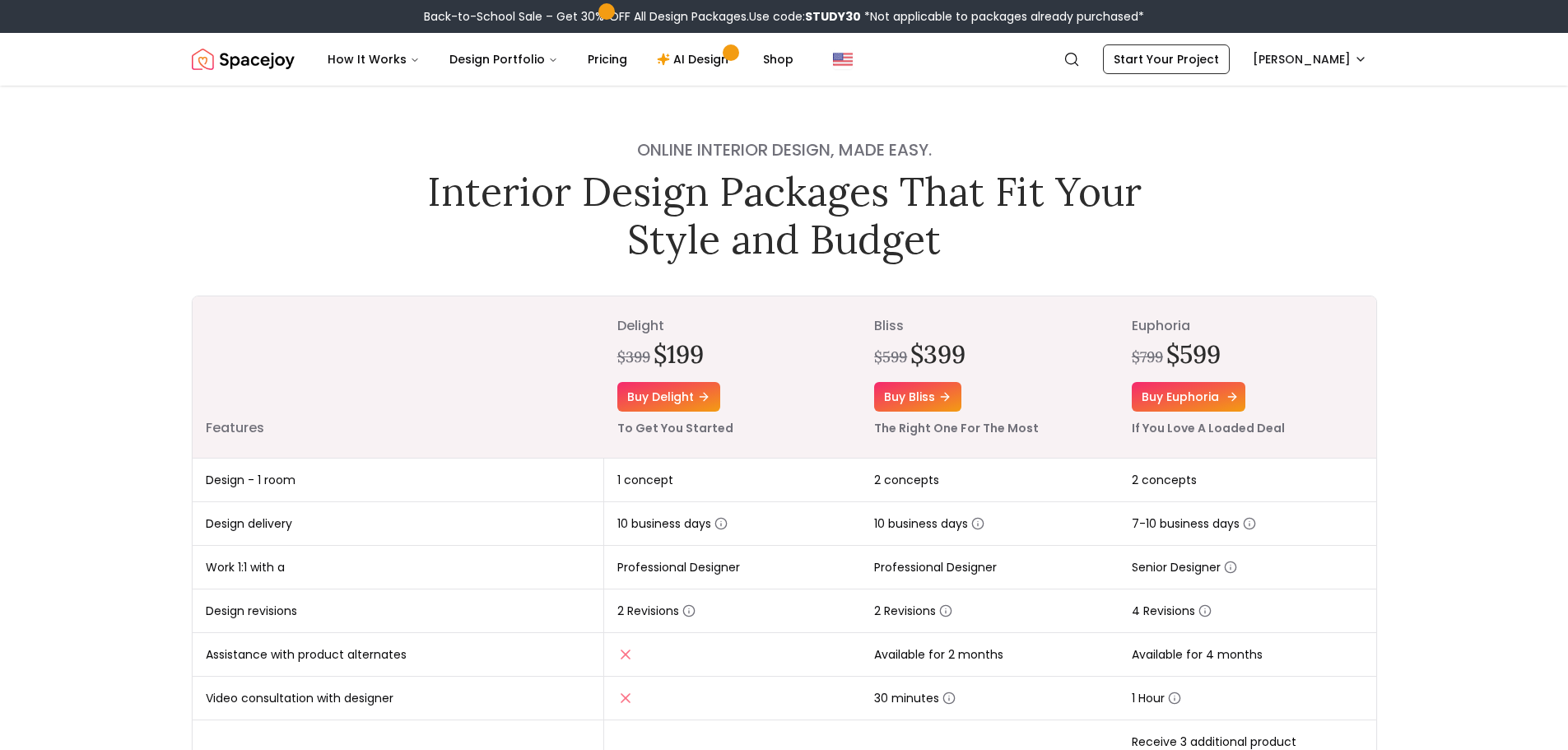
click at [1218, 403] on link "Buy euphoria" at bounding box center [1189, 397] width 114 height 29
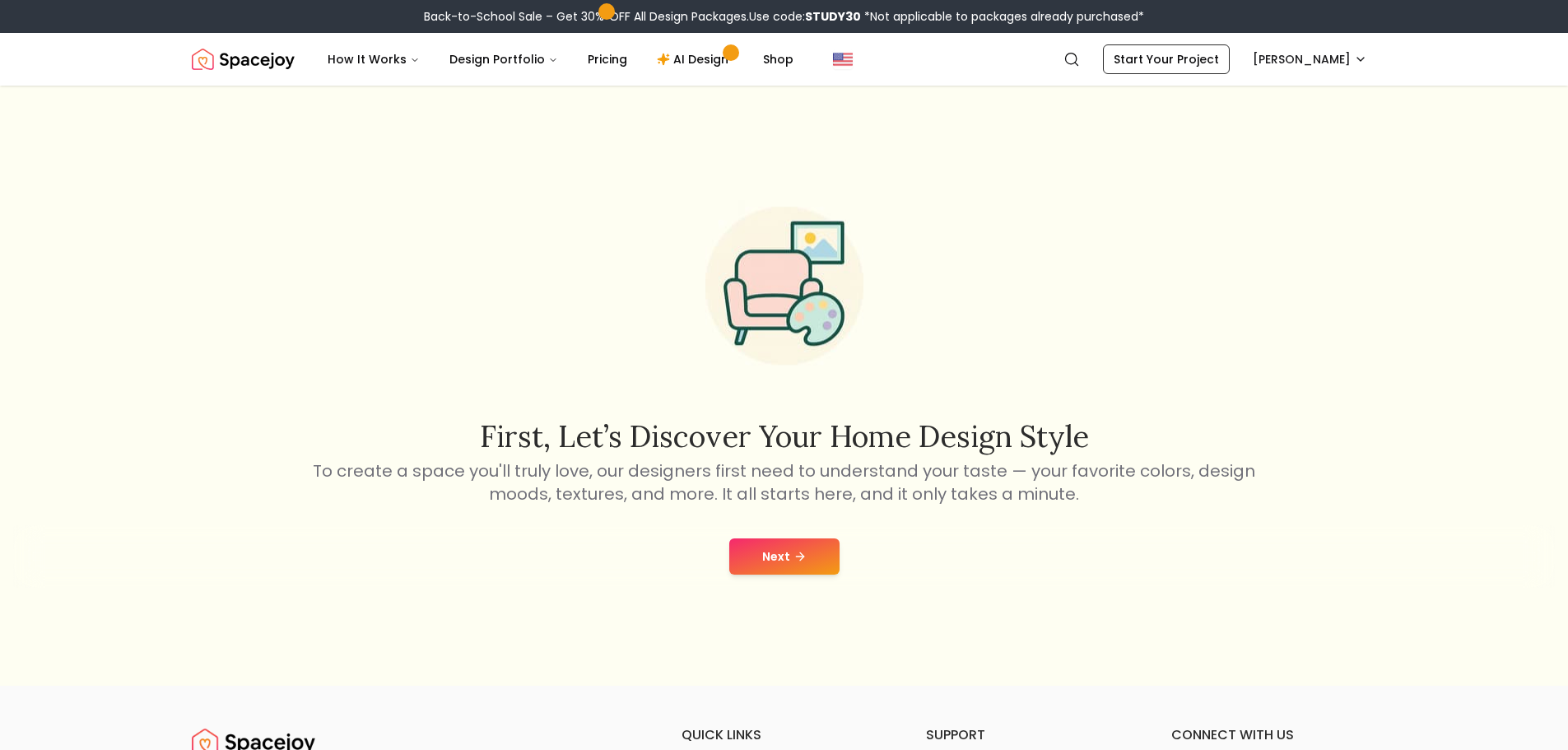
click at [763, 574] on button "Next" at bounding box center [785, 556] width 110 height 36
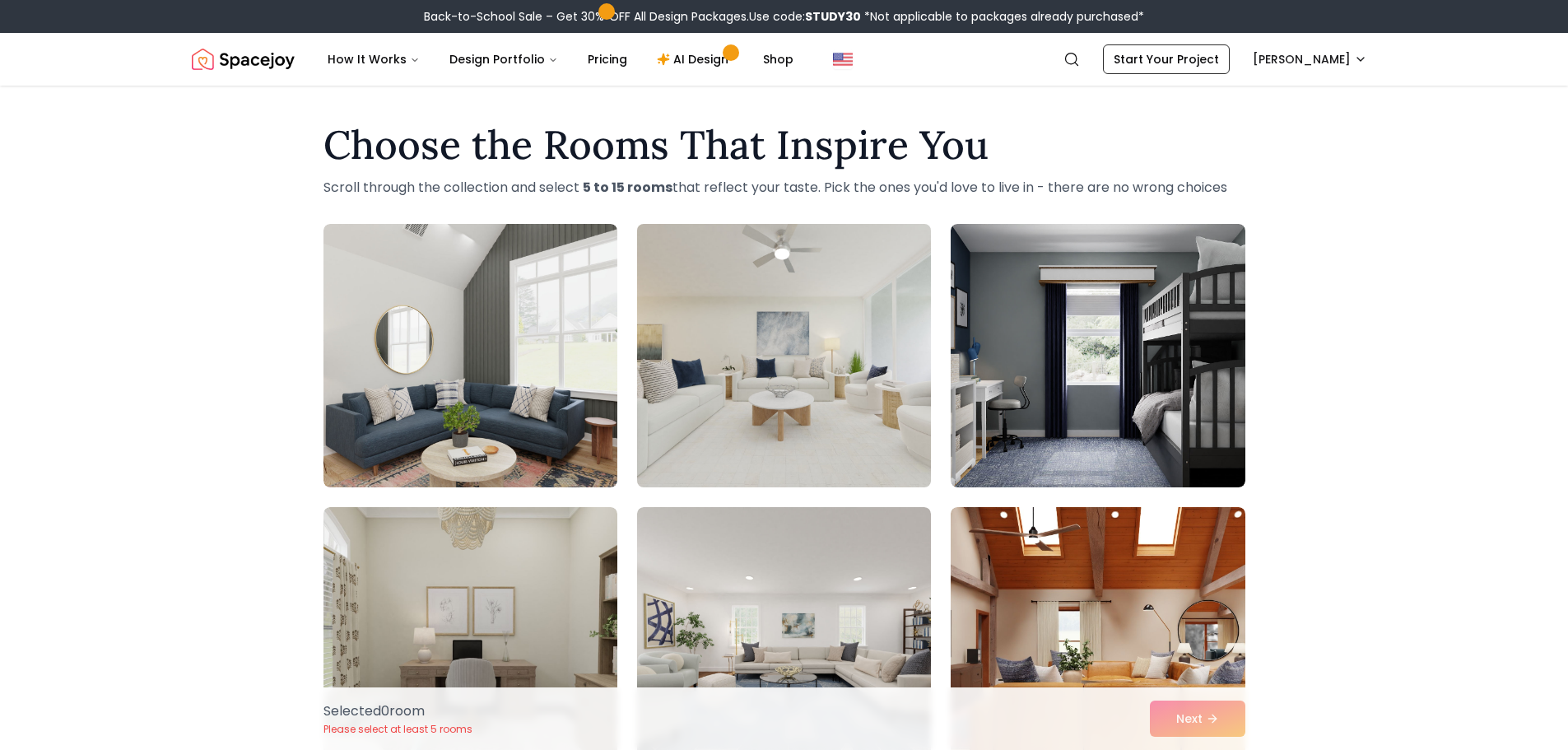
click at [820, 417] on img at bounding box center [784, 355] width 309 height 277
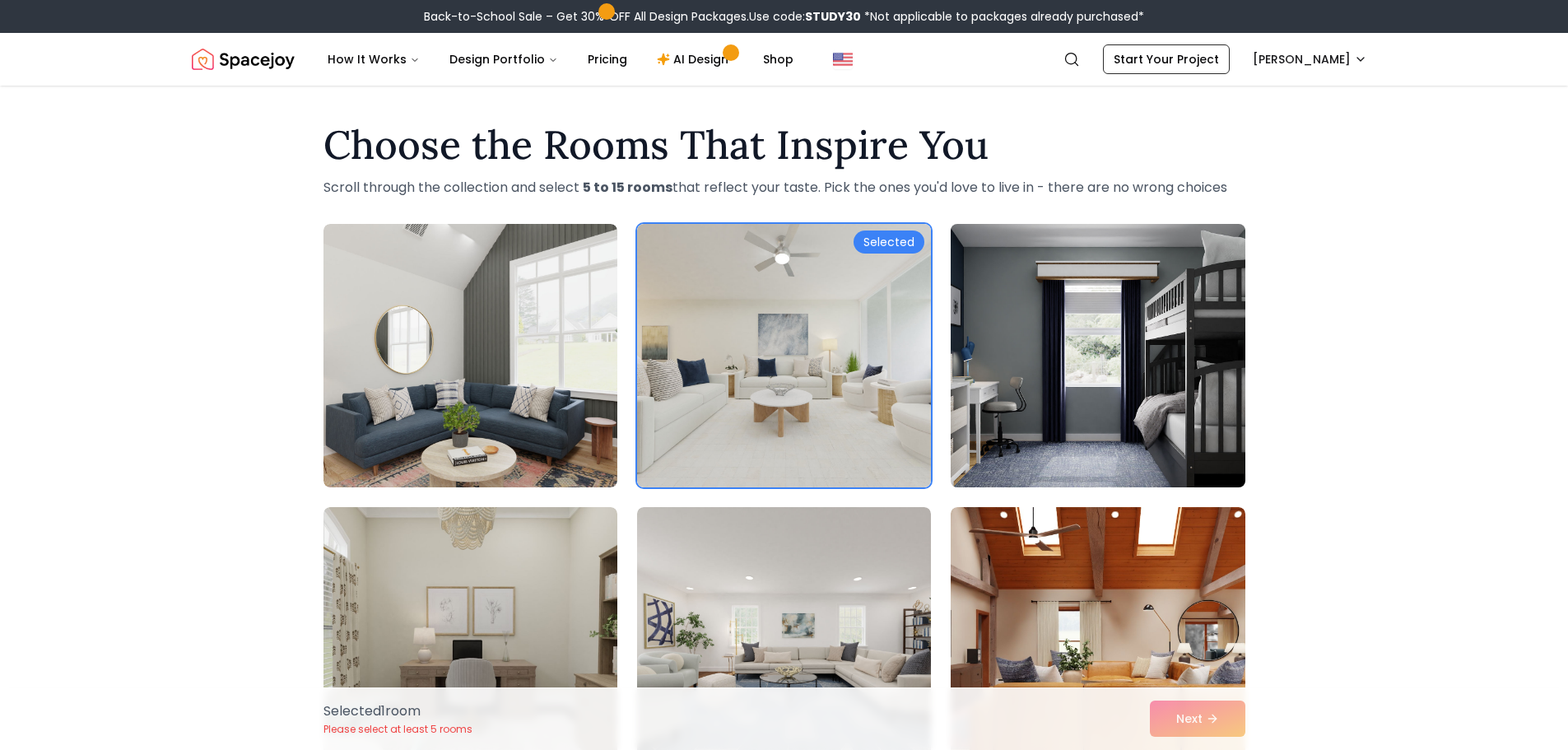
click at [1099, 386] on img at bounding box center [1097, 355] width 309 height 277
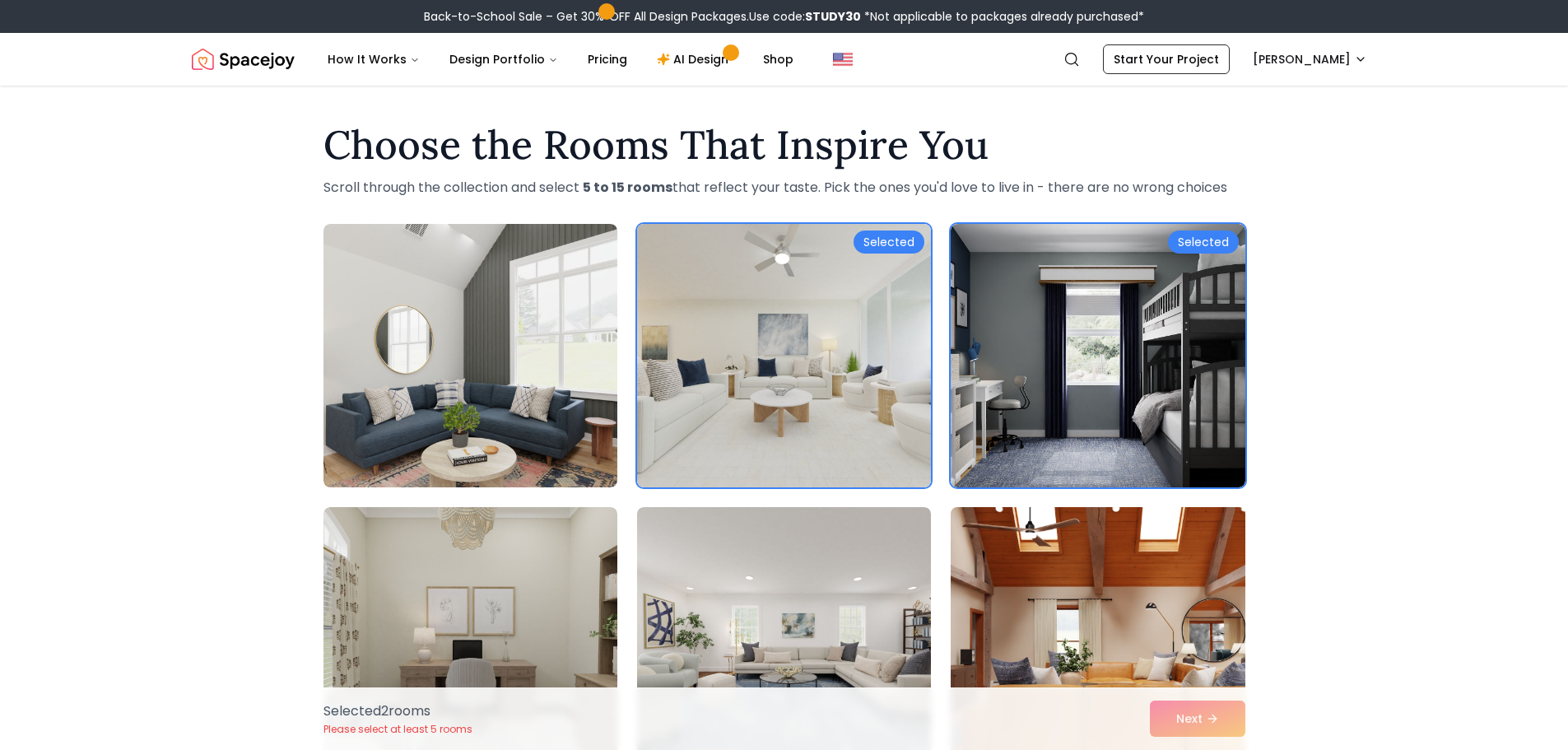
click at [1036, 585] on img at bounding box center [1097, 639] width 309 height 277
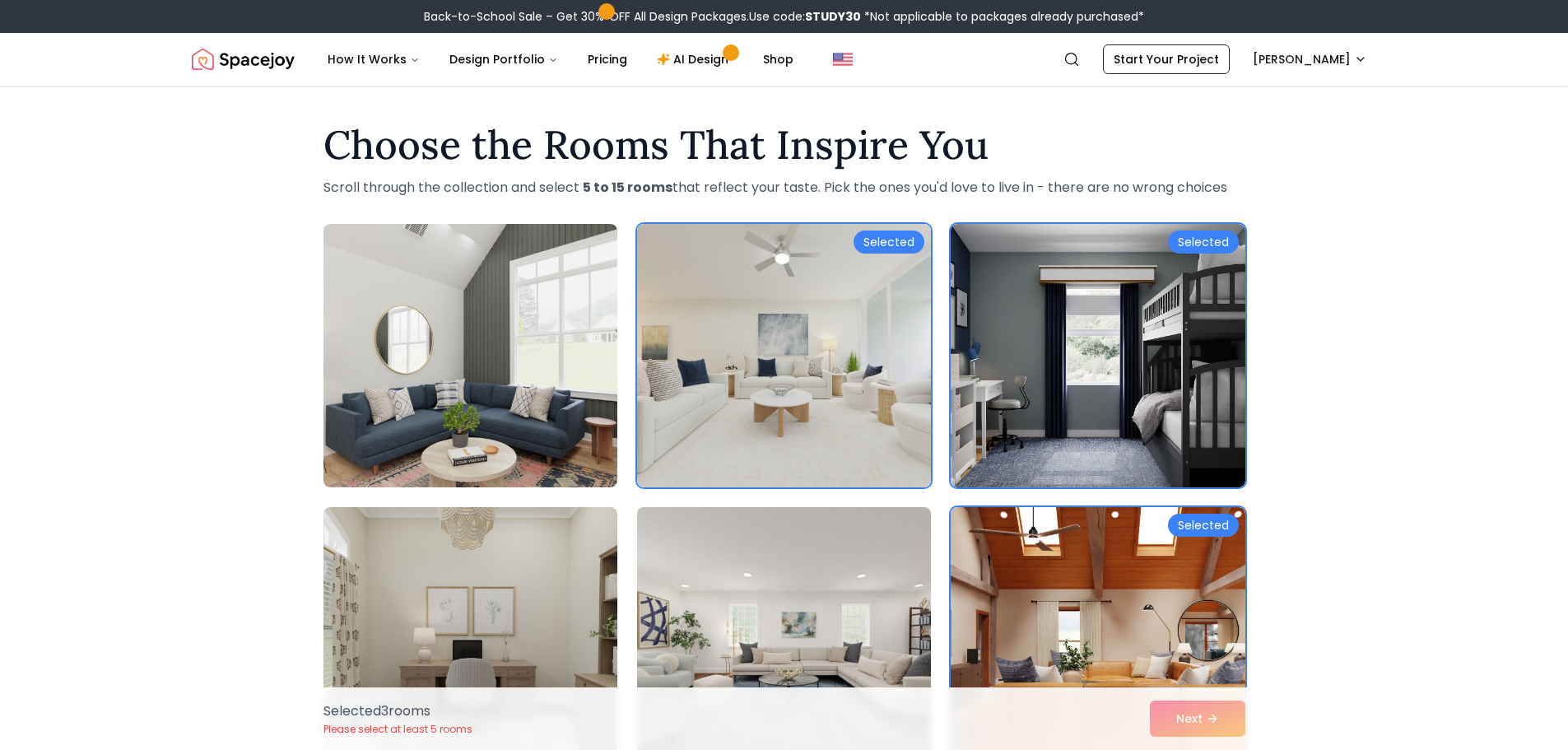
click at [794, 606] on img at bounding box center [784, 639] width 309 height 277
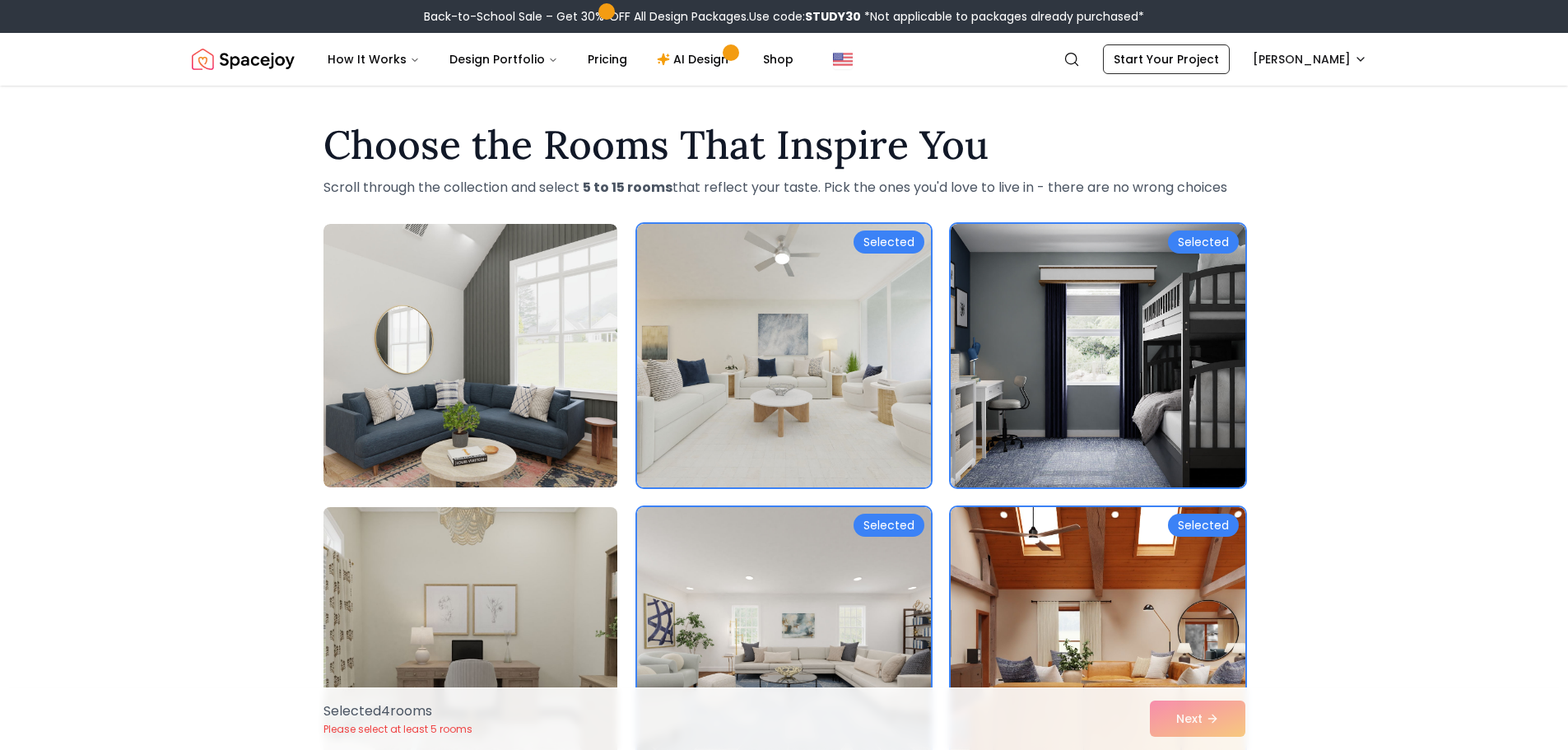
click at [587, 553] on img at bounding box center [471, 639] width 309 height 277
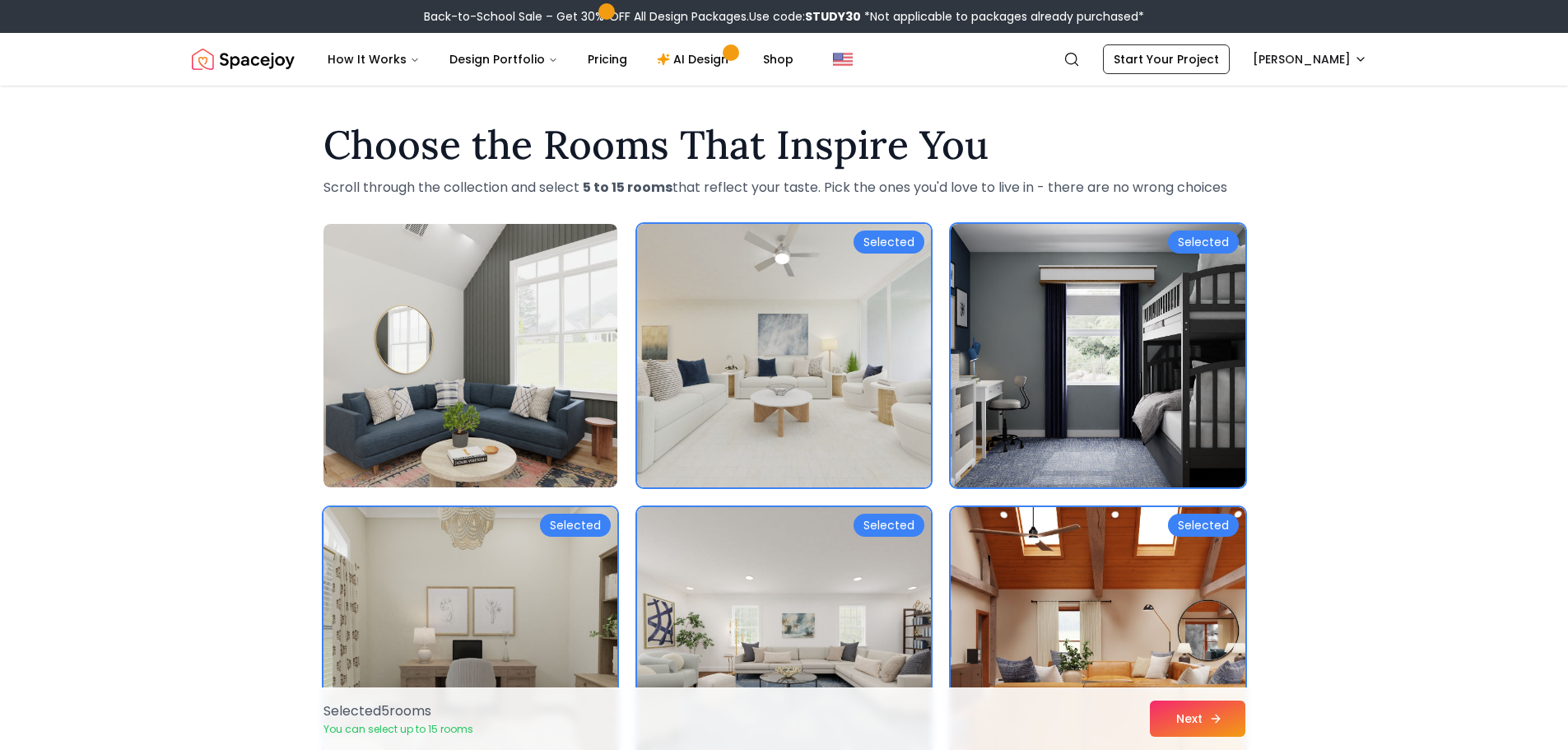
click at [1180, 720] on button "Next" at bounding box center [1198, 718] width 96 height 36
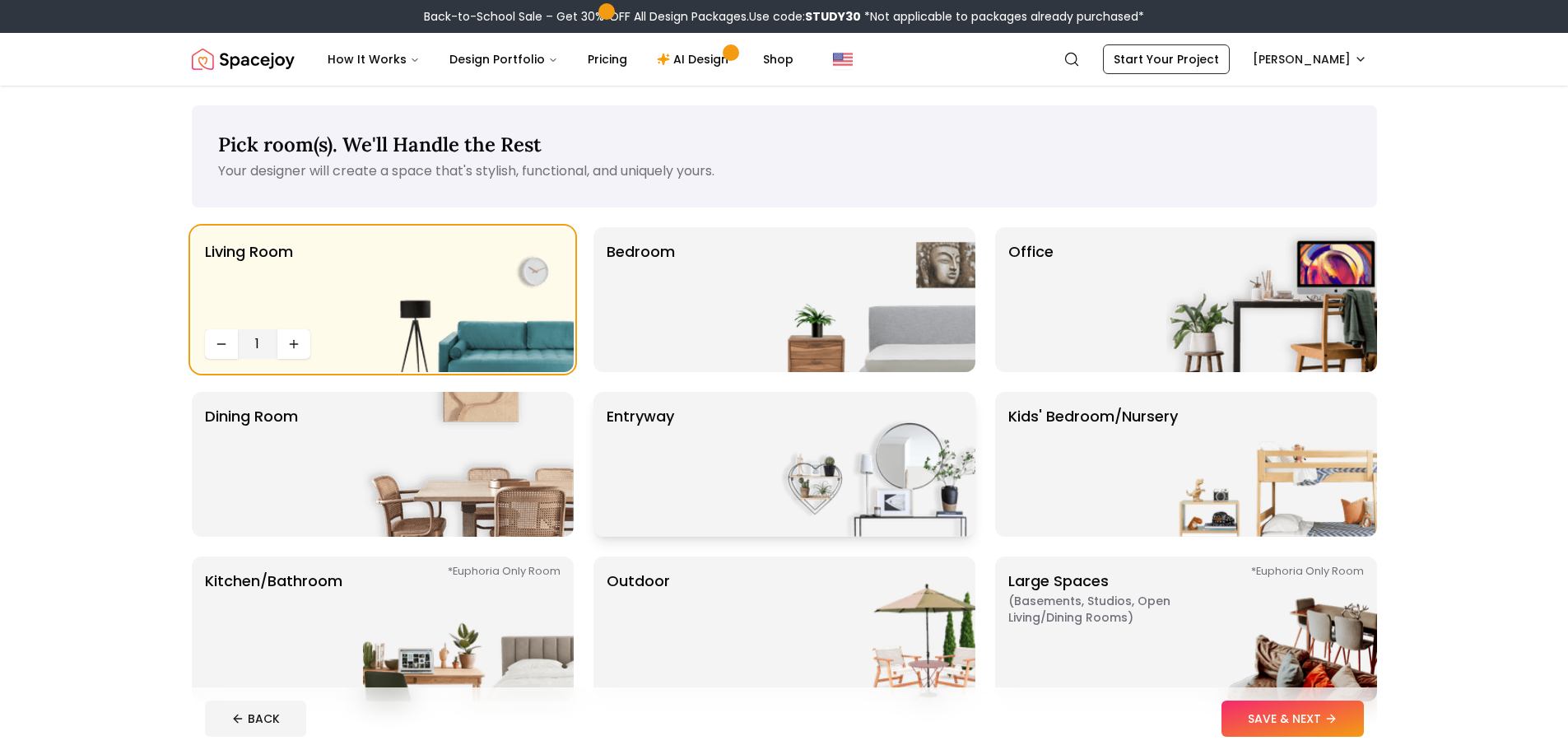
click at [801, 438] on img at bounding box center [869, 464] width 210 height 145
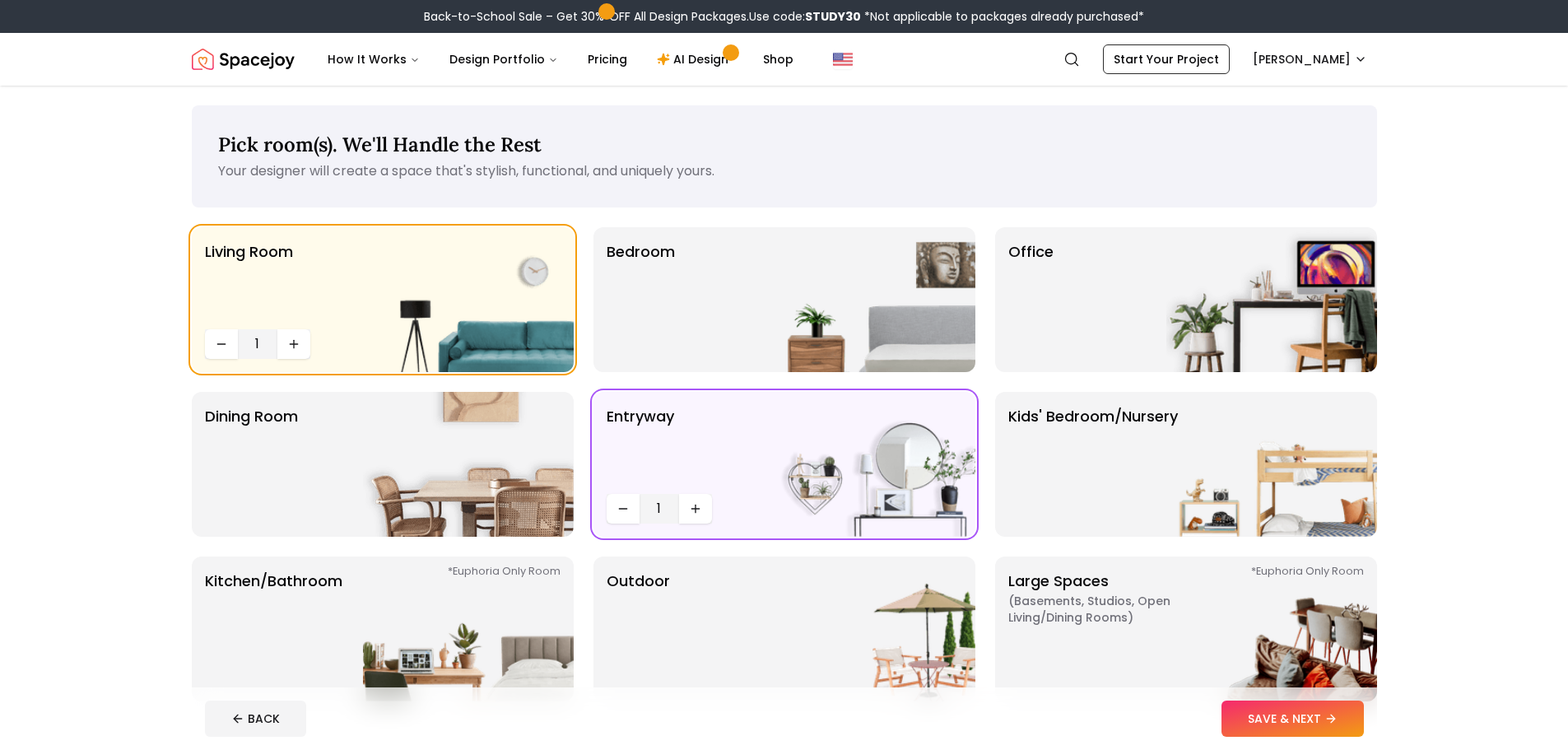
click at [1324, 732] on button "SAVE & NEXT" at bounding box center [1292, 718] width 142 height 36
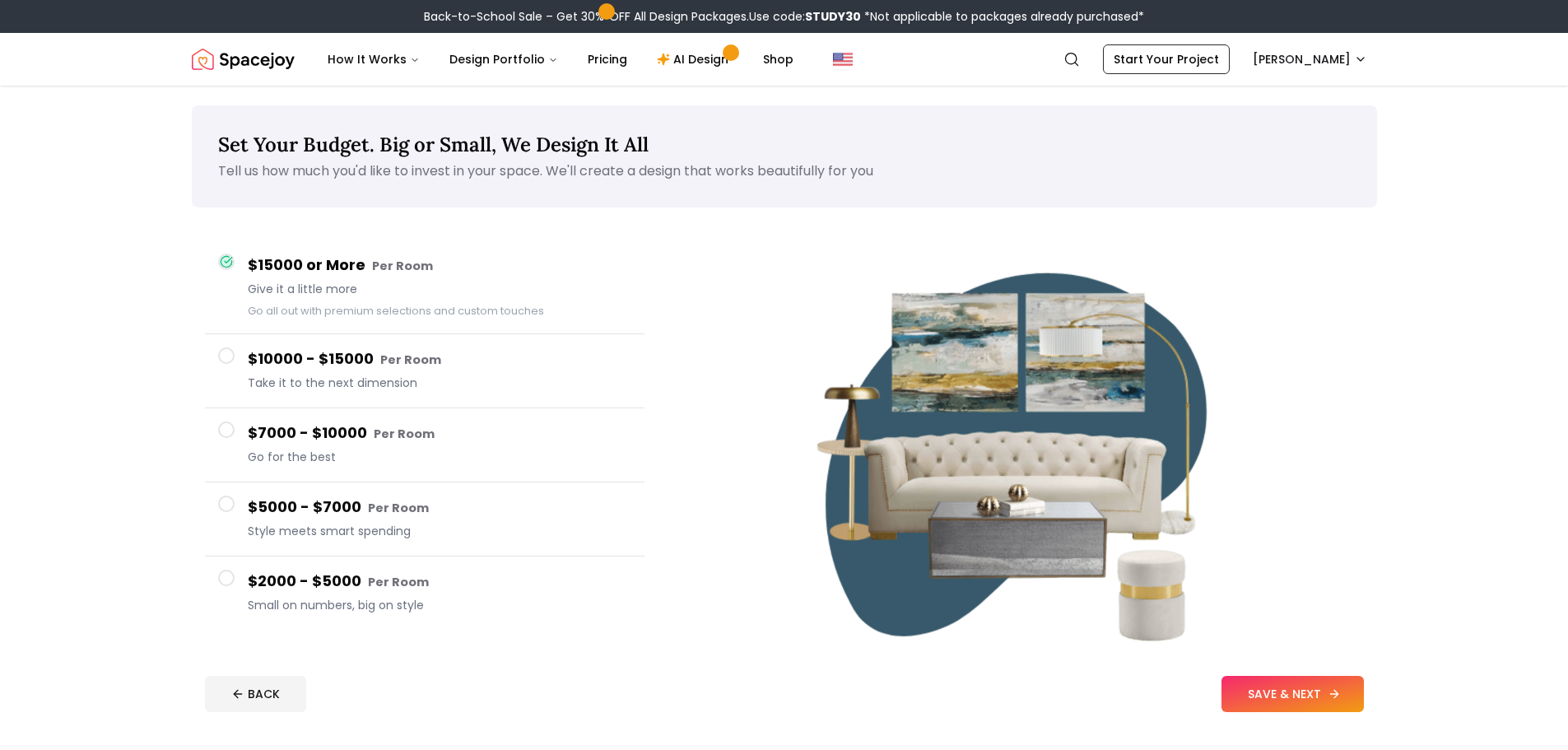
click at [1284, 692] on button "SAVE & NEXT" at bounding box center [1292, 693] width 142 height 36
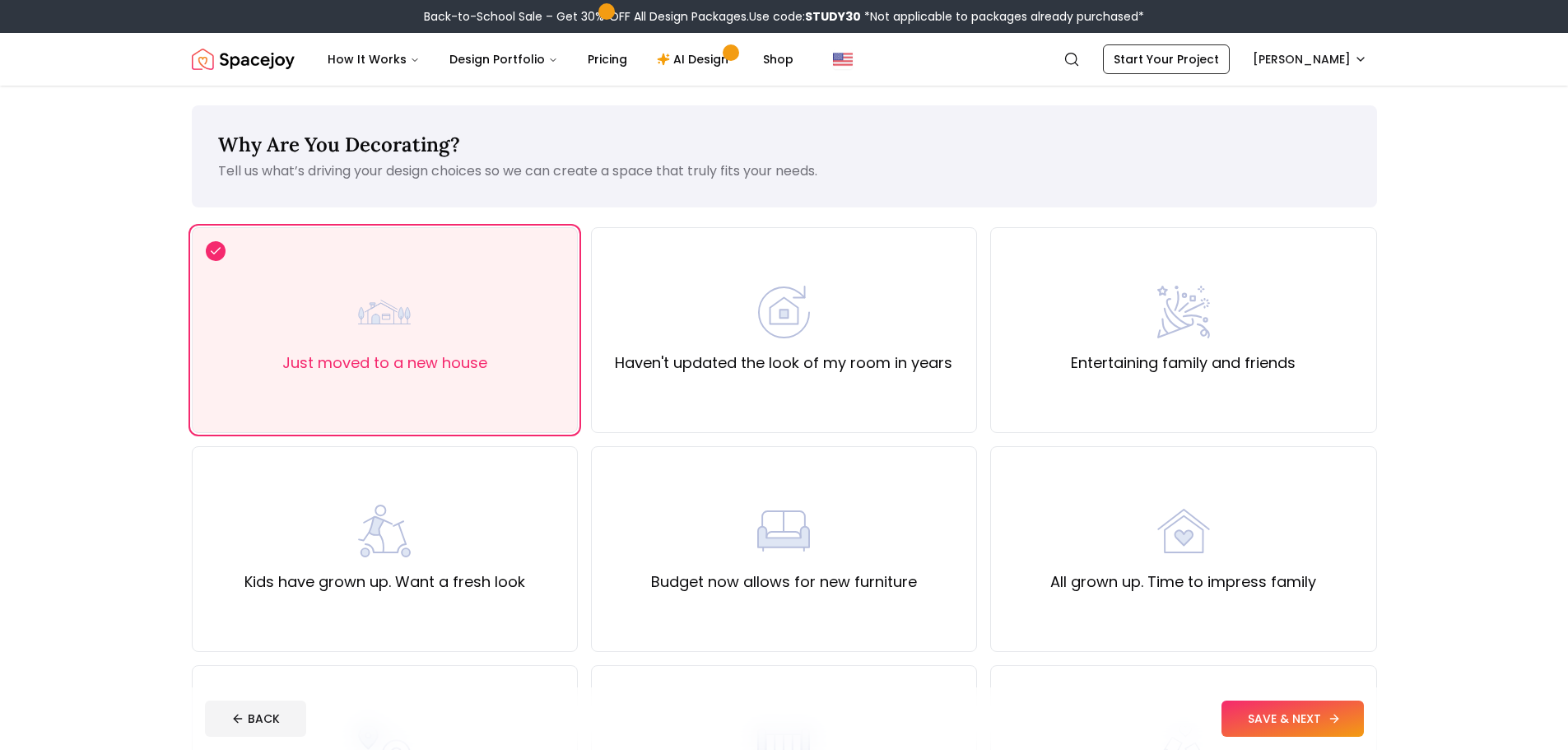
click at [1312, 711] on button "SAVE & NEXT" at bounding box center [1292, 718] width 142 height 36
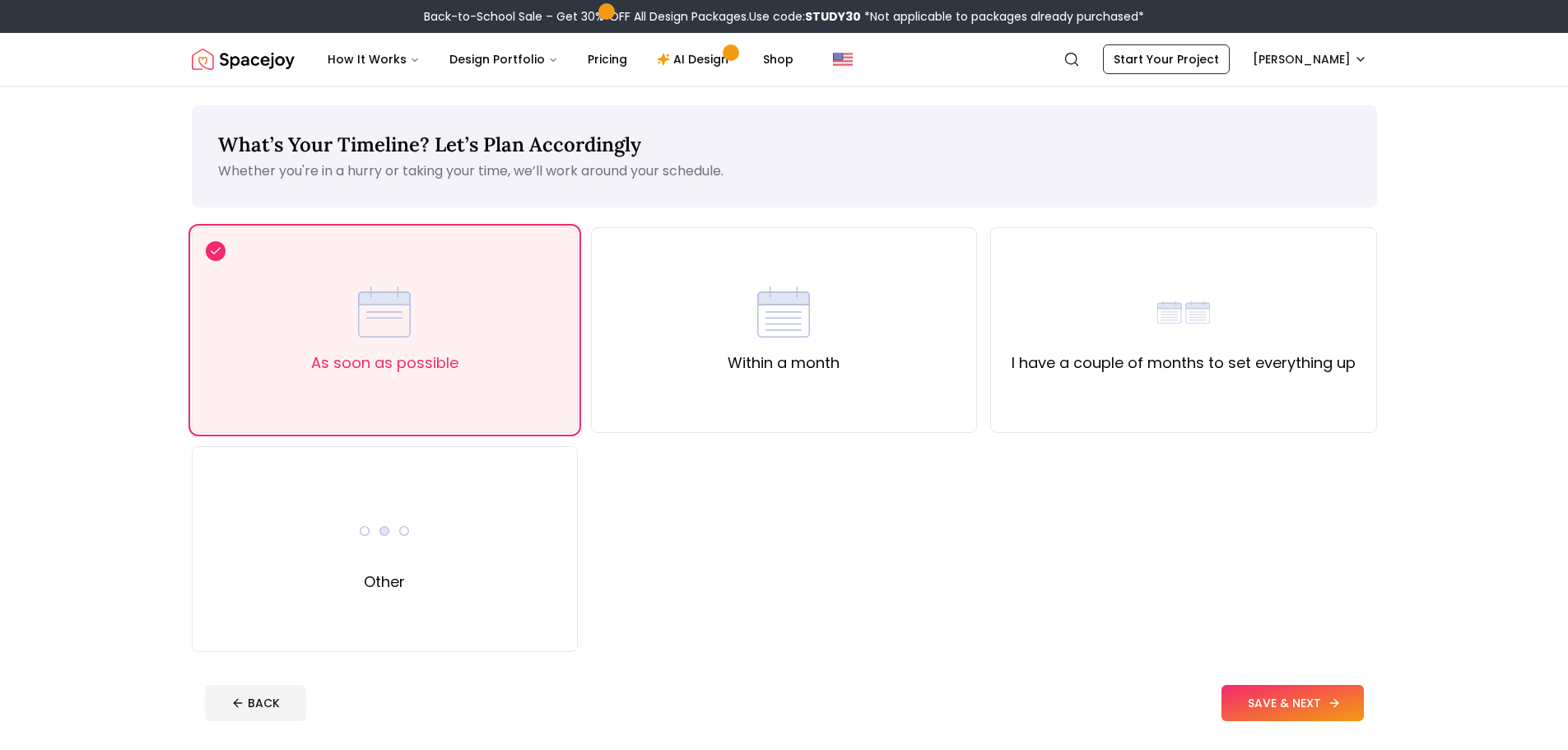
click at [1278, 706] on button "SAVE & NEXT" at bounding box center [1292, 702] width 142 height 36
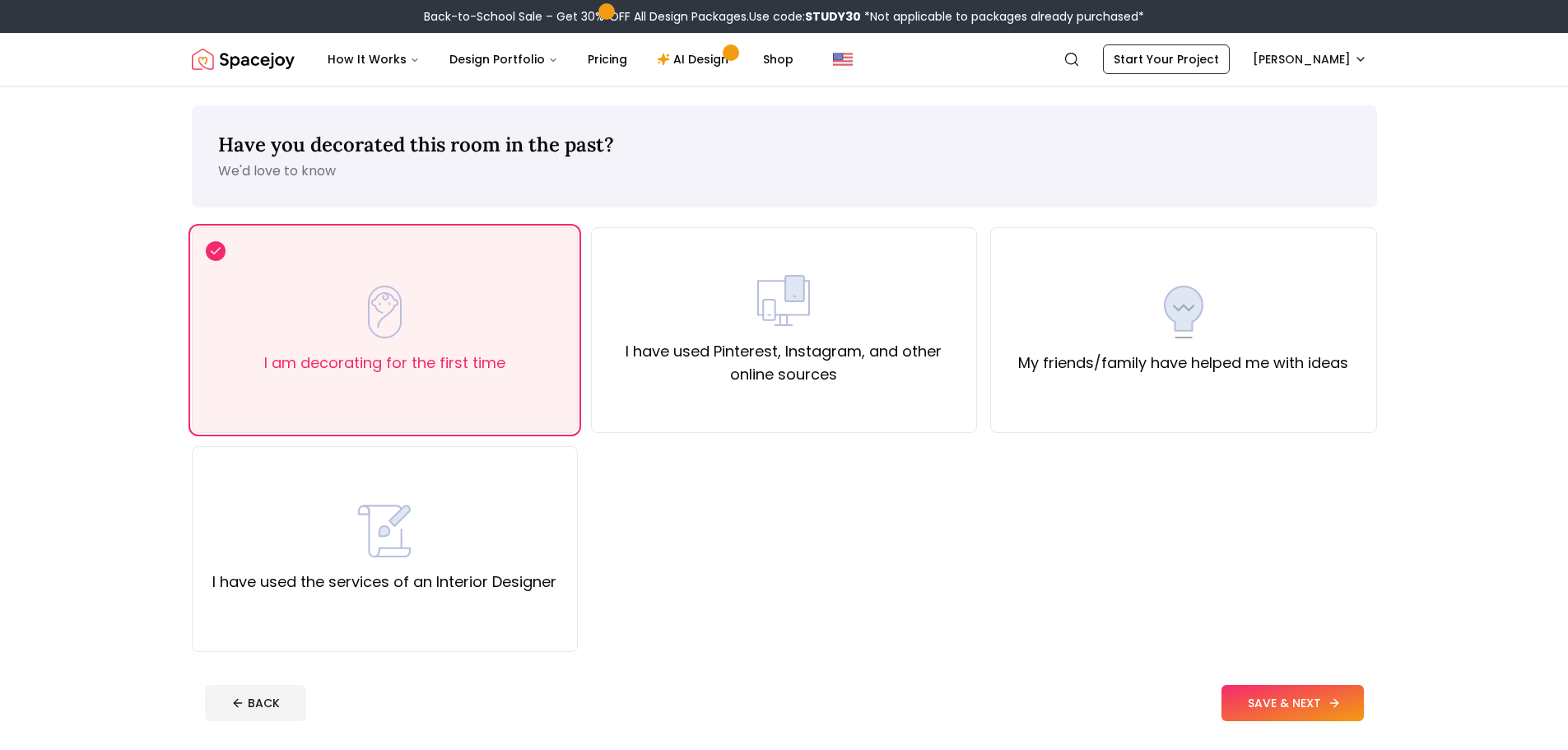
click at [1278, 706] on button "SAVE & NEXT" at bounding box center [1292, 702] width 142 height 36
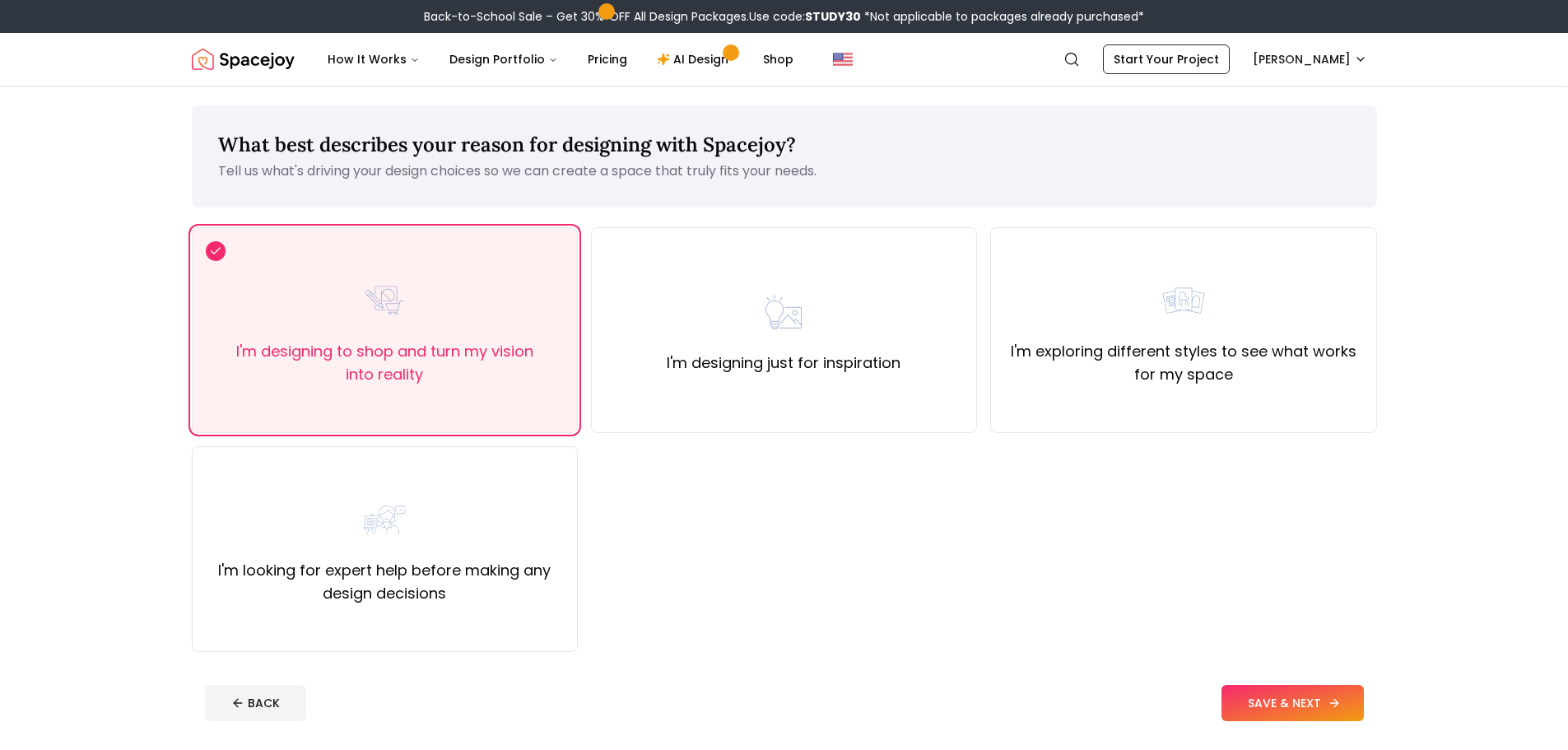
click at [1278, 706] on button "SAVE & NEXT" at bounding box center [1292, 702] width 142 height 36
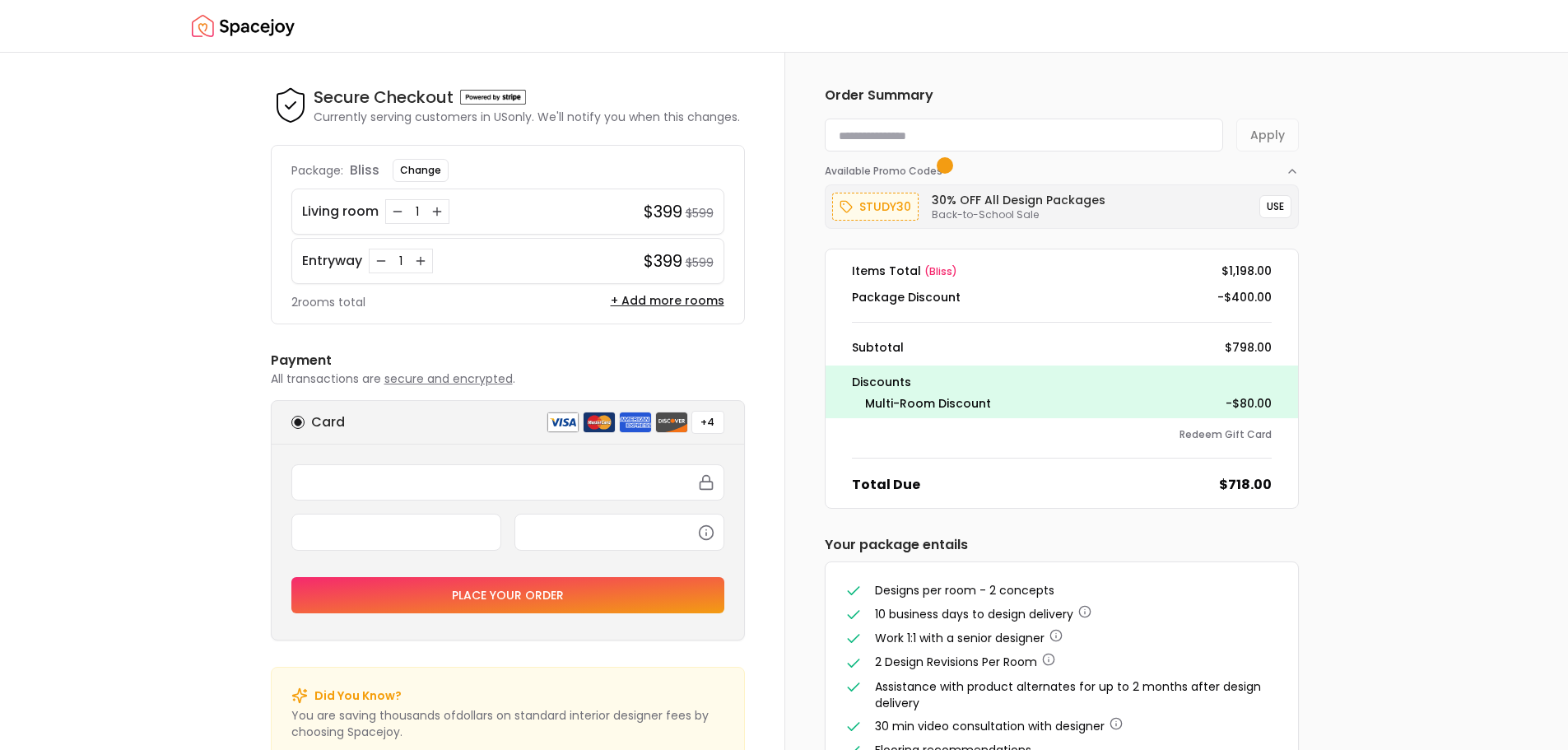
drag, startPoint x: 1319, startPoint y: 120, endPoint x: 467, endPoint y: 156, distance: 852.8
click at [467, 749] on div at bounding box center [784, 750] width 1568 height 0
click at [555, 749] on div at bounding box center [784, 750] width 1568 height 0
type input "********"
type input "*********"
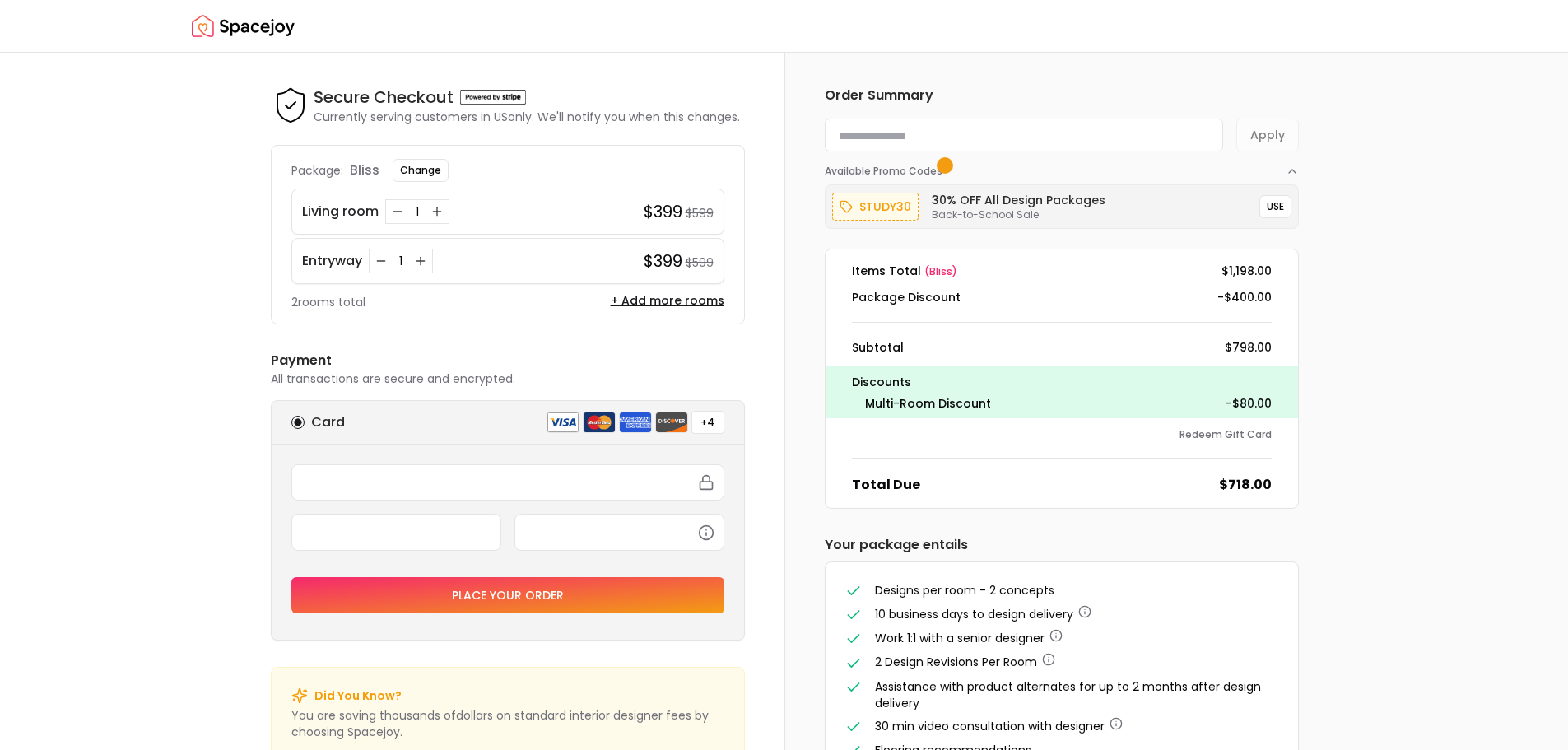
type input "********"
click at [582, 749] on div at bounding box center [784, 750] width 1568 height 0
click at [575, 749] on div at bounding box center [784, 750] width 1568 height 0
drag, startPoint x: 876, startPoint y: 398, endPoint x: 1053, endPoint y: 402, distance: 177.0
click at [1053, 402] on div "Multi-Room Discount -$80.00" at bounding box center [1062, 403] width 420 height 17
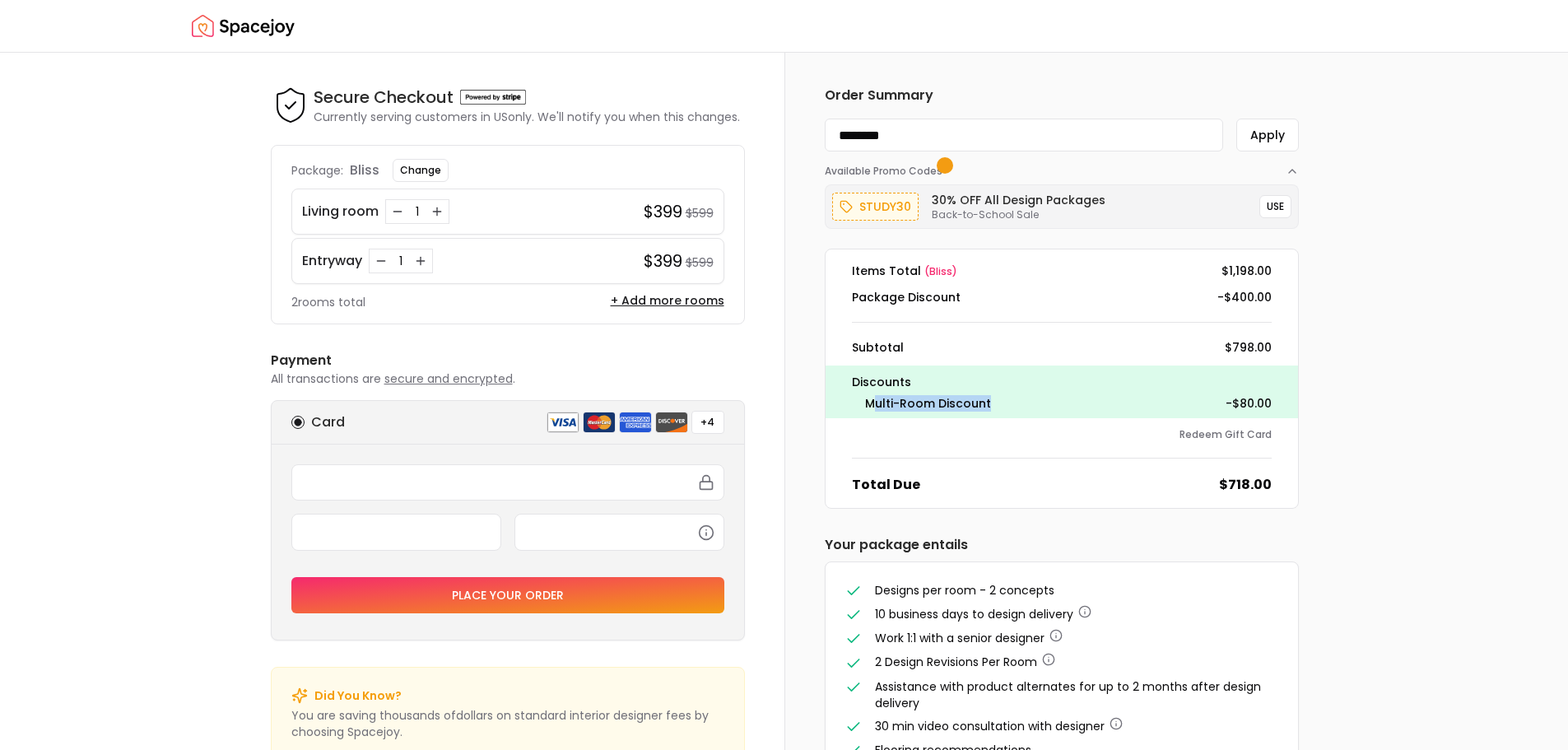
click at [1053, 402] on div "Multi-Room Discount -$80.00" at bounding box center [1062, 403] width 420 height 17
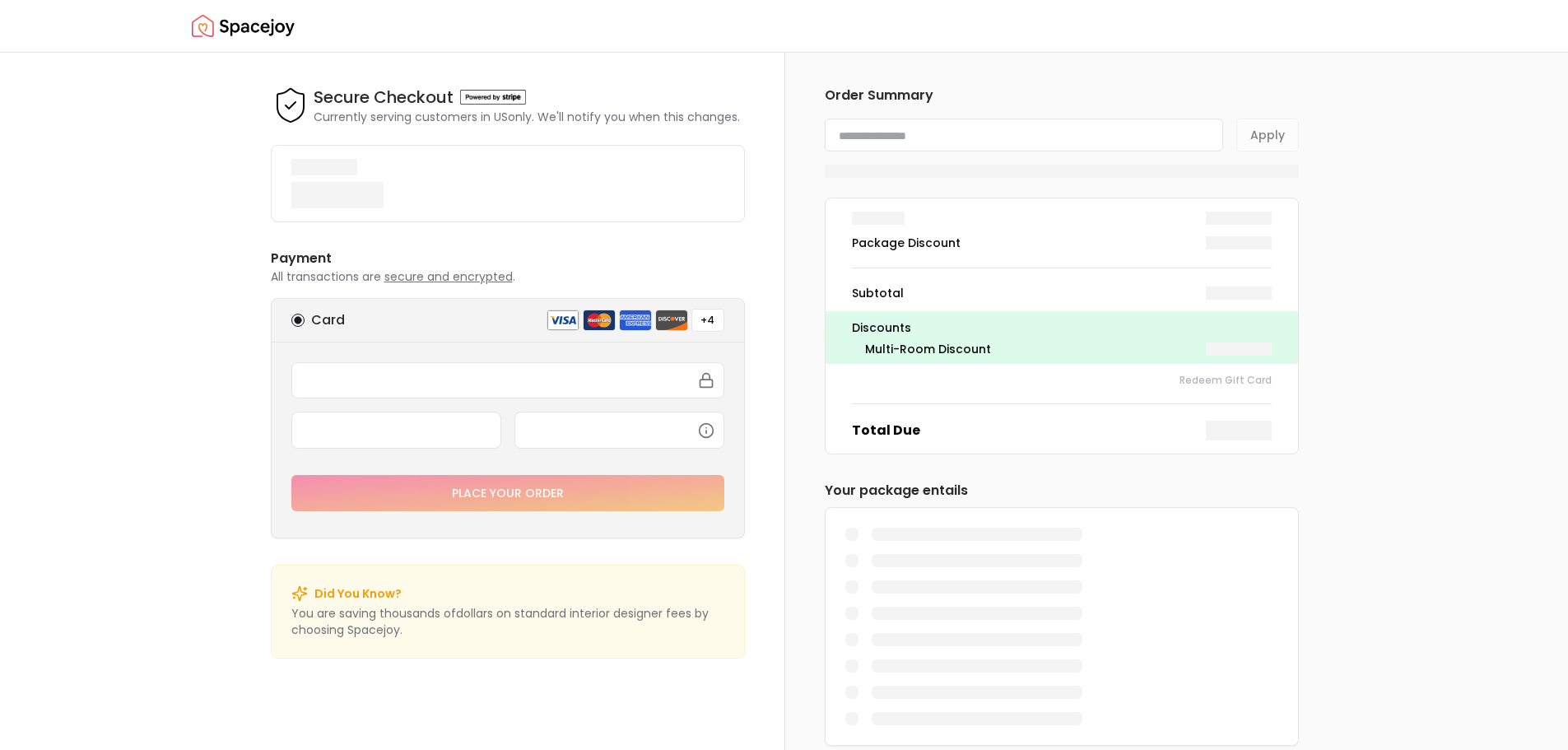
drag, startPoint x: 1358, startPoint y: 37, endPoint x: 460, endPoint y: 98, distance: 900.1
click at [460, 749] on div at bounding box center [784, 750] width 1568 height 0
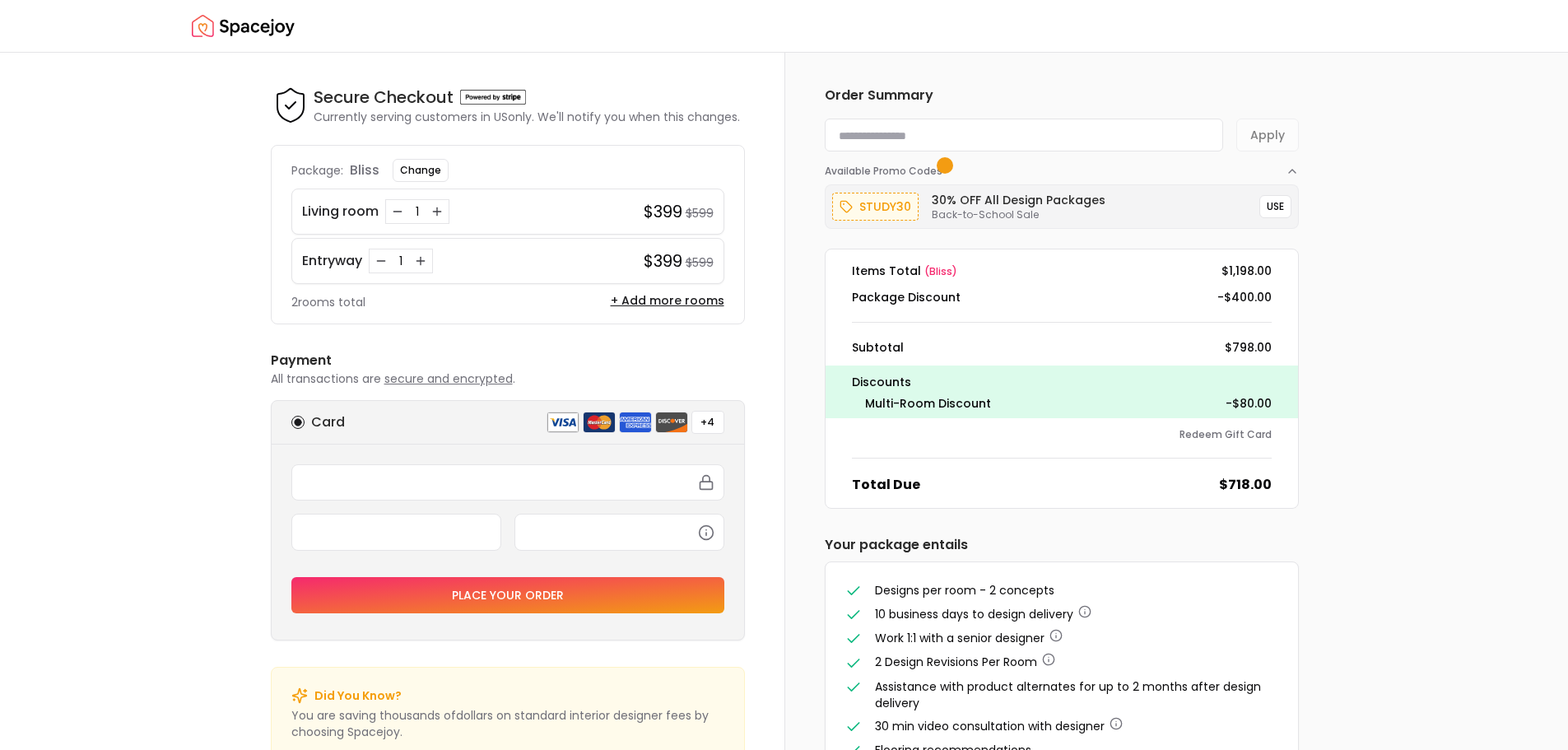
click at [540, 749] on div at bounding box center [784, 750] width 1568 height 0
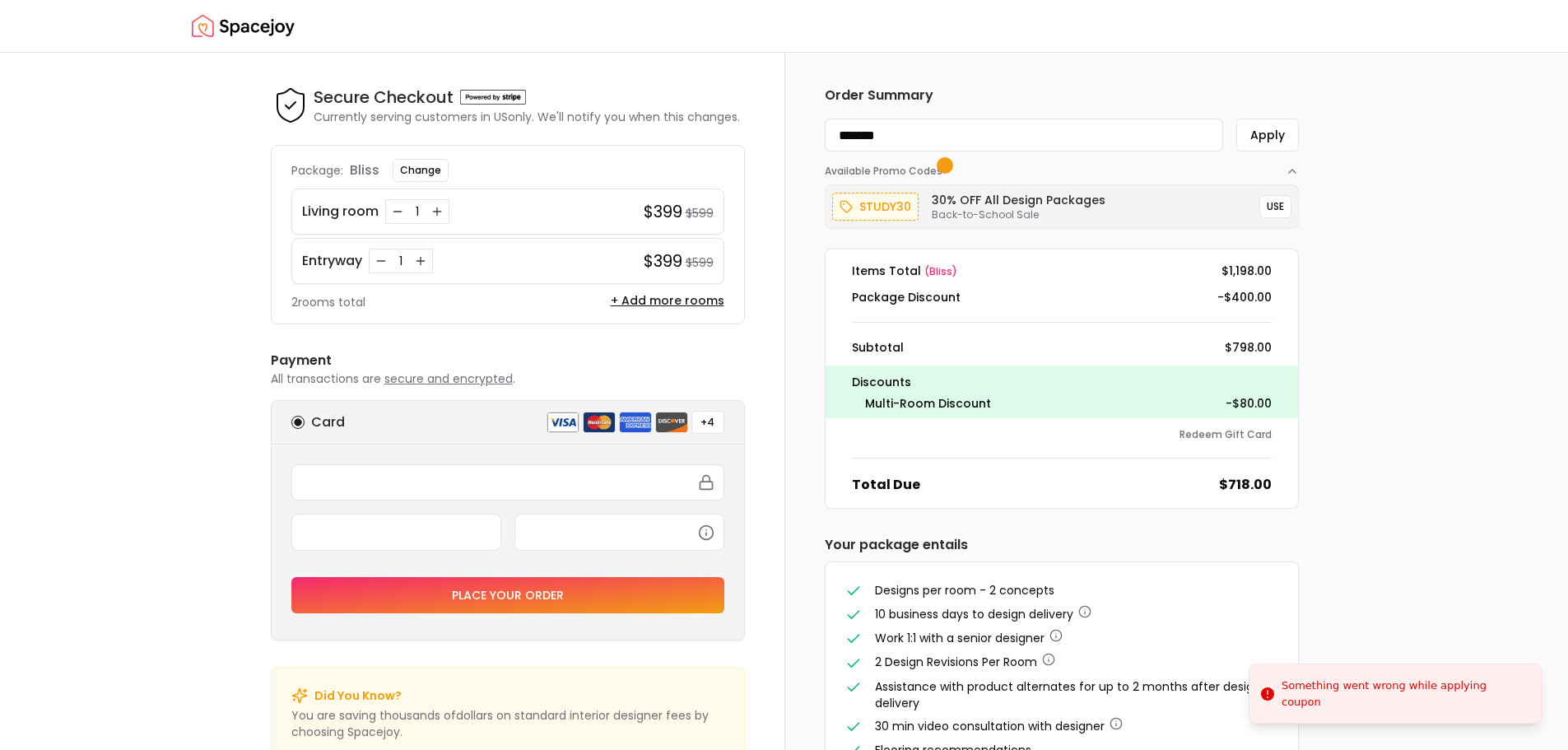
type input "********"
type input "*********"
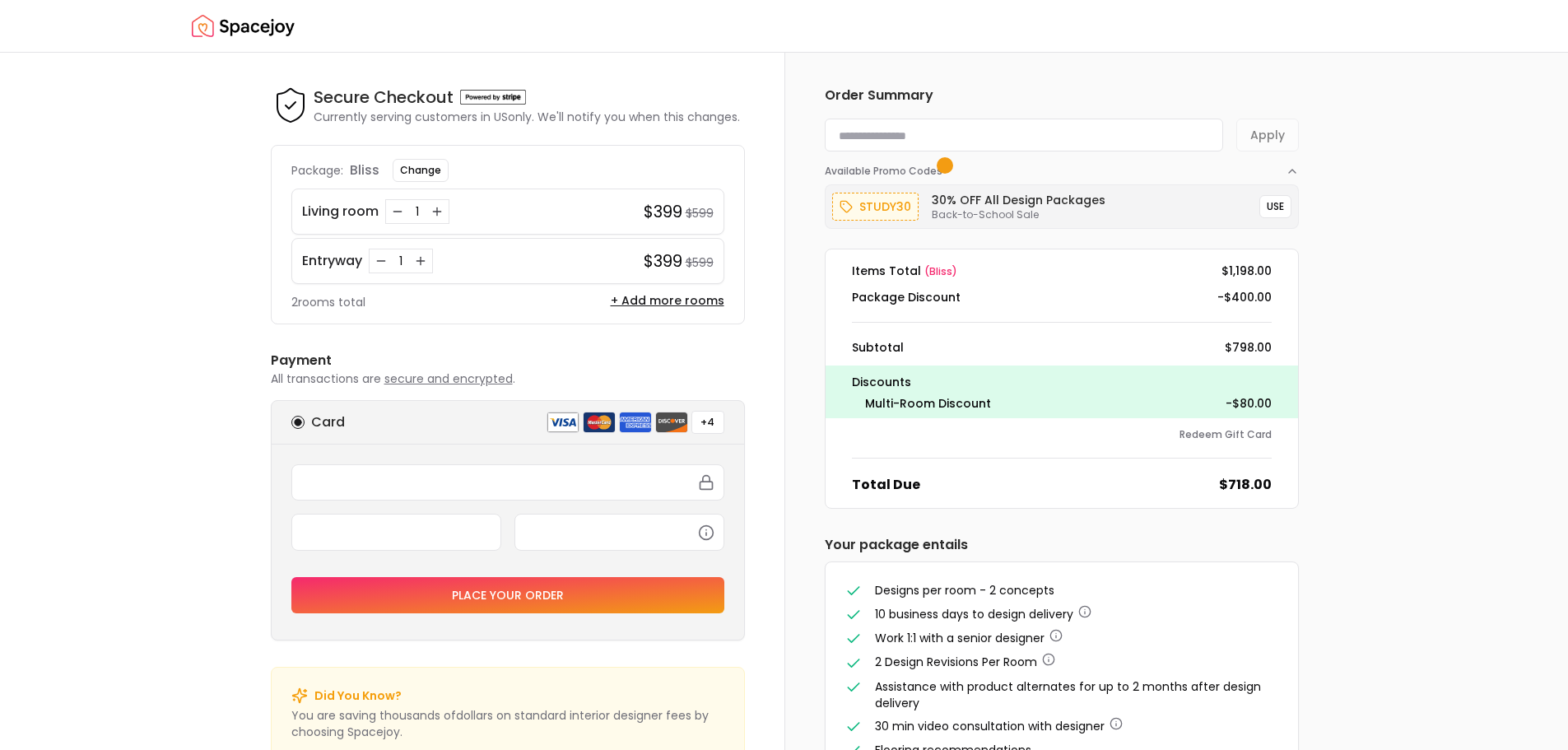
type input "********"
click at [541, 749] on div at bounding box center [784, 750] width 1568 height 0
